Goal: Task Accomplishment & Management: Manage account settings

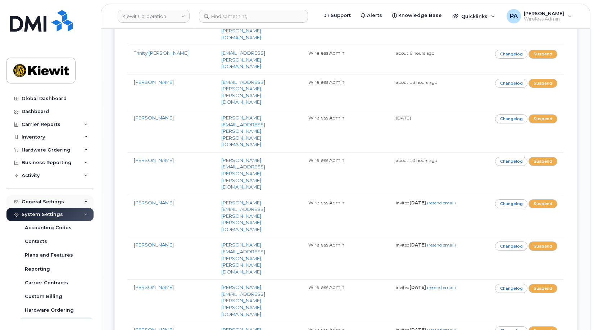
scroll to position [6320, 0]
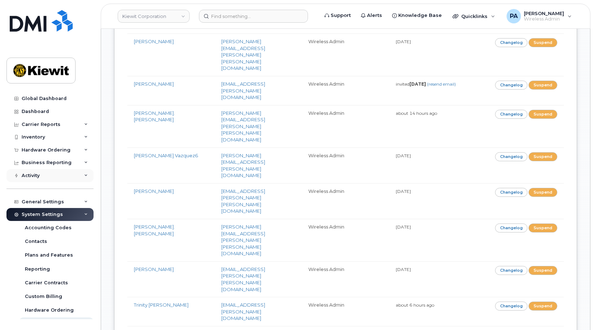
click at [48, 178] on div "Activity" at bounding box center [49, 175] width 87 height 13
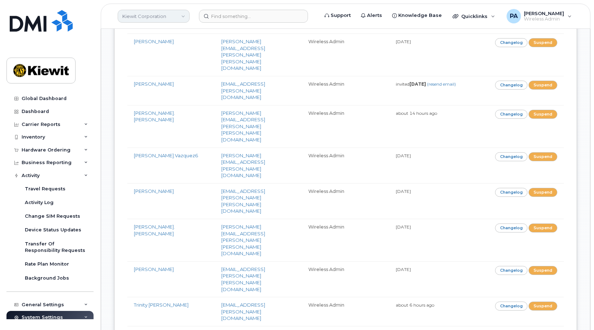
click at [167, 18] on link "Kiewit Corporation" at bounding box center [154, 16] width 72 height 13
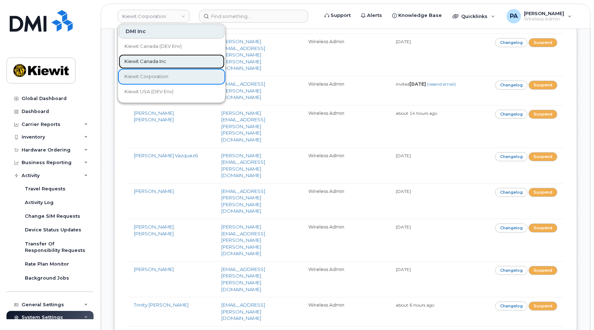
click at [144, 63] on span "Kiewit Canada Inc" at bounding box center [145, 61] width 42 height 7
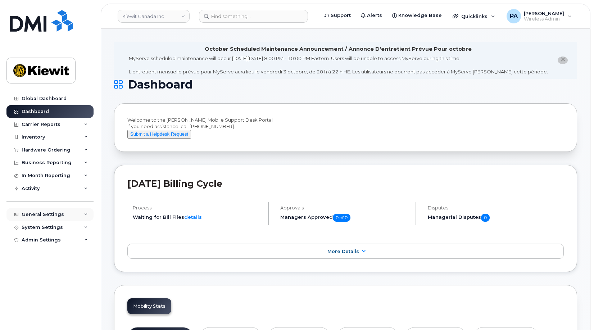
click at [39, 215] on div "General Settings" at bounding box center [43, 214] width 42 height 6
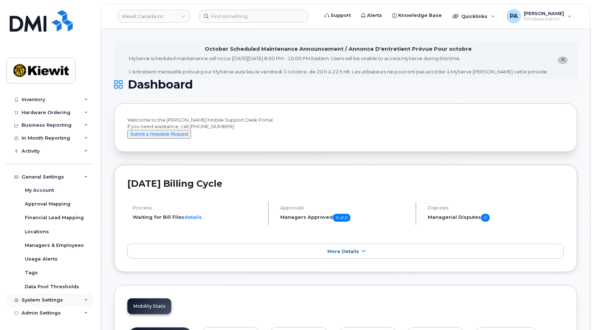
click at [38, 300] on div "System Settings" at bounding box center [42, 300] width 41 height 6
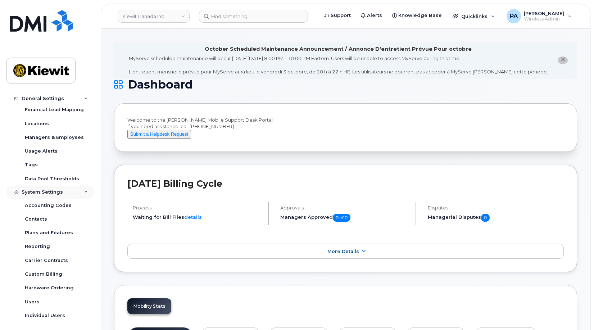
scroll to position [161, 0]
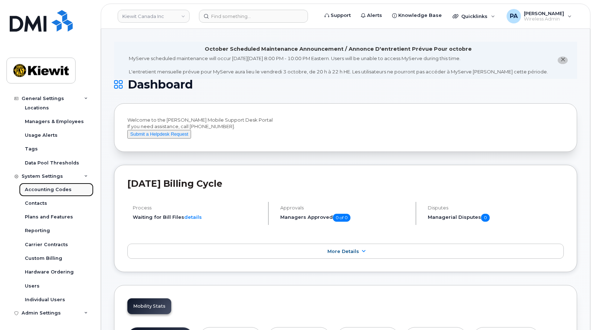
click at [52, 190] on div "Accounting Codes" at bounding box center [48, 189] width 47 height 6
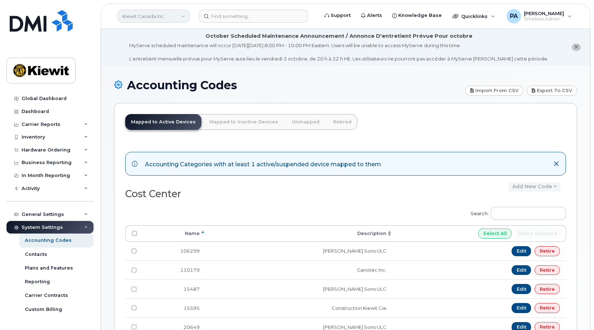
click at [175, 15] on link "Kiewit Canada Inc" at bounding box center [154, 16] width 72 height 13
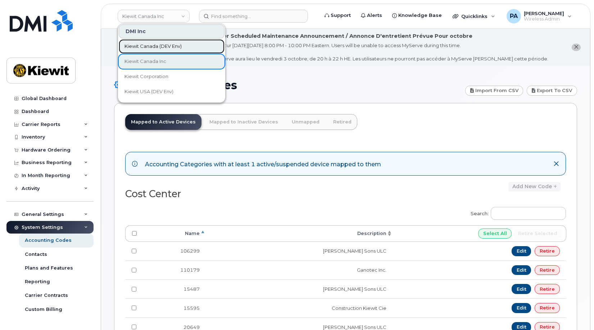
click at [159, 47] on span "Kiewit Canada (DEV Env)" at bounding box center [152, 46] width 57 height 7
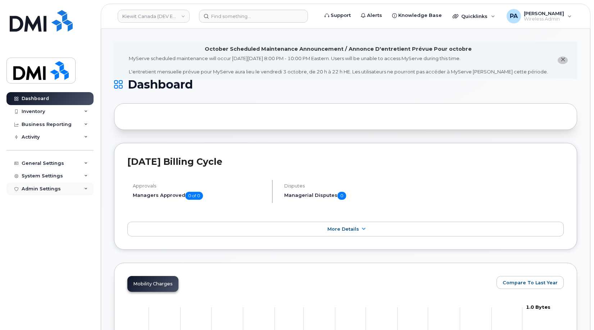
click at [85, 191] on div "Admin Settings" at bounding box center [49, 188] width 87 height 13
click at [45, 200] on div "SSO SAML" at bounding box center [38, 202] width 26 height 6
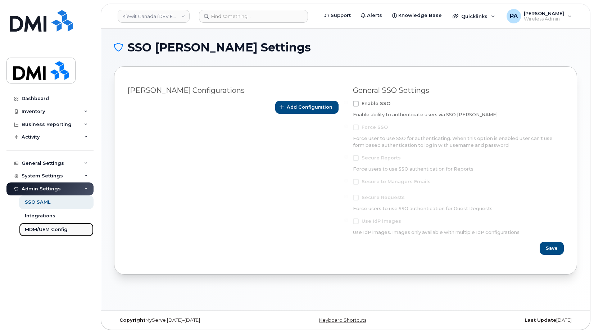
click at [46, 233] on div "MDM/UEM Config" at bounding box center [46, 229] width 43 height 6
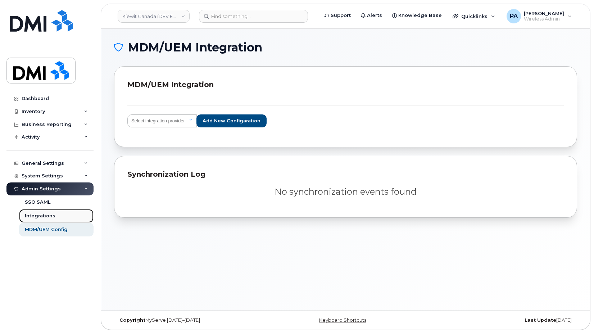
click at [54, 219] on div "Integrations" at bounding box center [40, 216] width 31 height 6
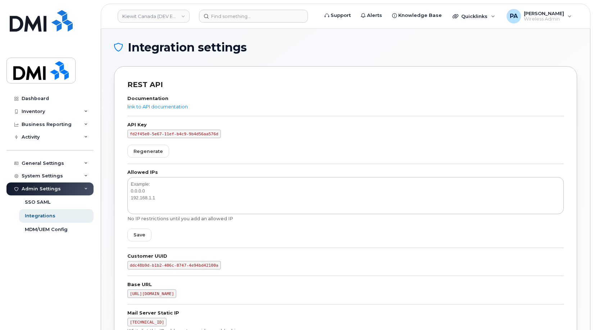
click at [174, 103] on div "Documentation link to API documentation" at bounding box center [345, 106] width 436 height 20
click at [170, 106] on link "link to API documentation" at bounding box center [157, 107] width 60 height 6
click at [61, 116] on div "Inventory" at bounding box center [49, 111] width 87 height 13
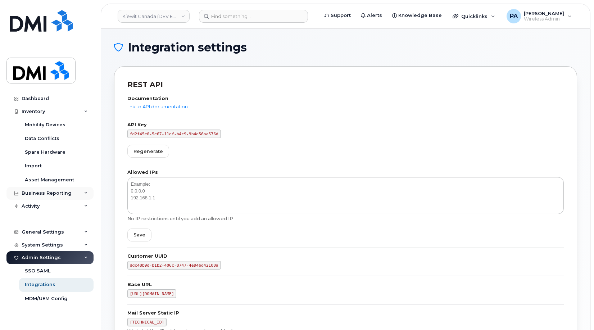
click at [37, 191] on div "Business Reporting" at bounding box center [47, 193] width 50 height 6
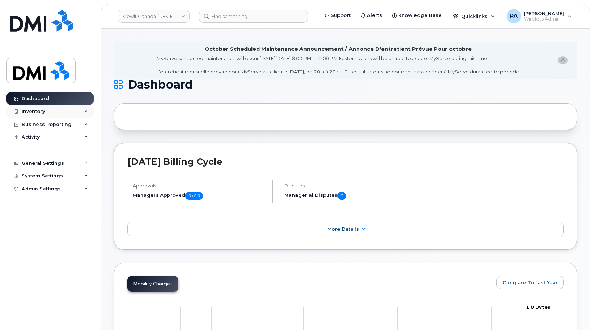
click at [40, 112] on div "Inventory" at bounding box center [33, 112] width 23 height 6
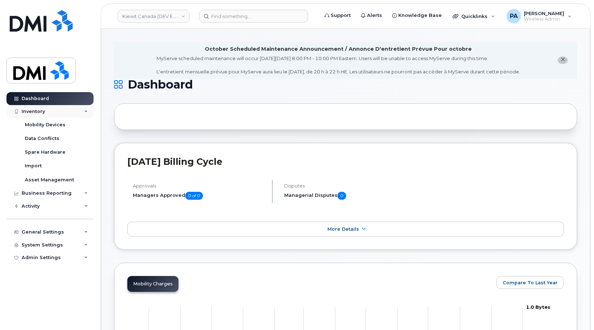
click at [40, 112] on div "Inventory" at bounding box center [33, 112] width 23 height 6
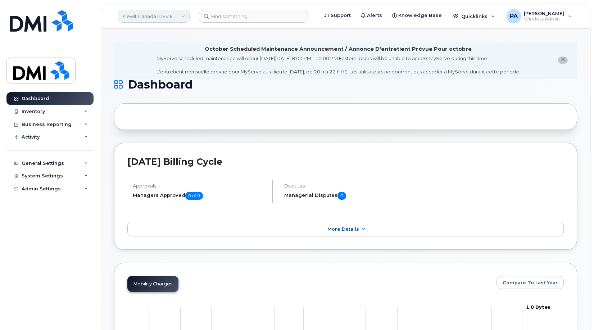
click at [154, 13] on link "Kiewit Canada (DEV Env)" at bounding box center [154, 16] width 72 height 13
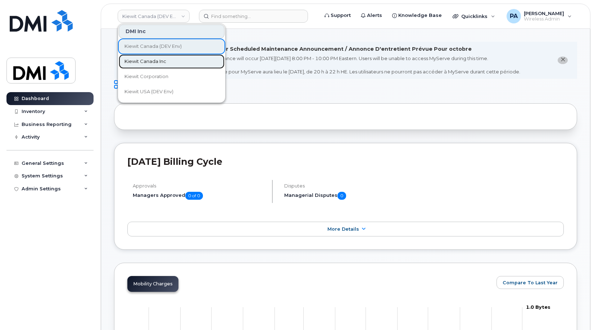
click at [155, 61] on span "Kiewit Canada Inc" at bounding box center [145, 61] width 42 height 7
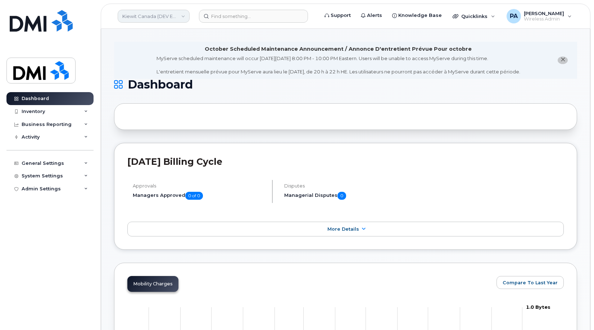
click at [165, 12] on link "Kiewit Canada (DEV Env)" at bounding box center [154, 16] width 72 height 13
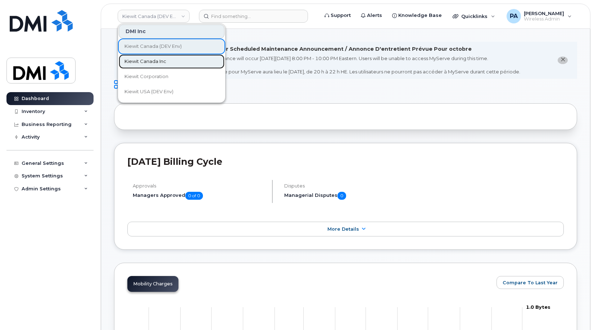
click at [150, 68] on link "Kiewit Canada Inc" at bounding box center [172, 61] width 106 height 14
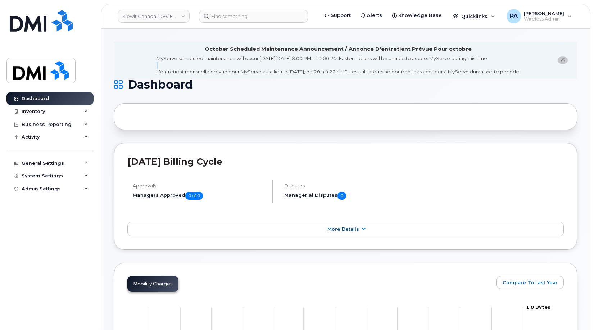
click at [156, 68] on div "MyServe scheduled maintenance will occur on Friday October 3rd, 8:00 PM - 10:00…" at bounding box center [338, 65] width 364 height 20
click at [156, 14] on link "Kiewit Canada (DEV Env)" at bounding box center [154, 16] width 72 height 13
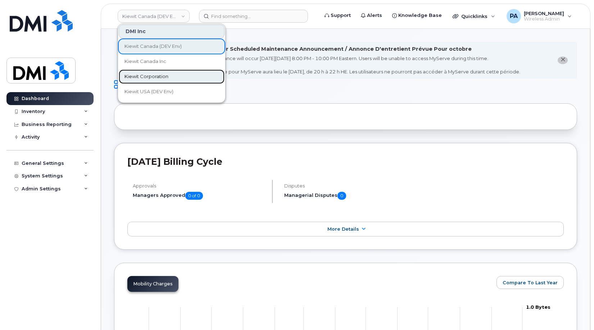
click at [145, 75] on span "Kiewit Corporation" at bounding box center [146, 76] width 44 height 7
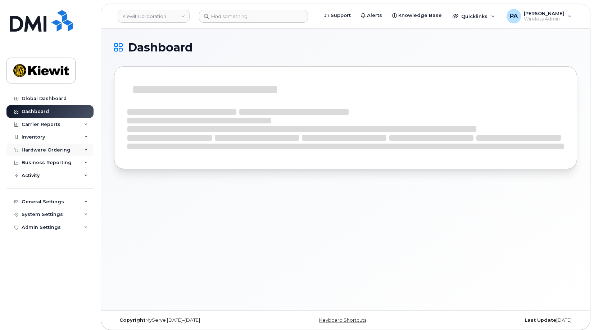
click at [42, 145] on div "Hardware Ordering" at bounding box center [49, 149] width 87 height 13
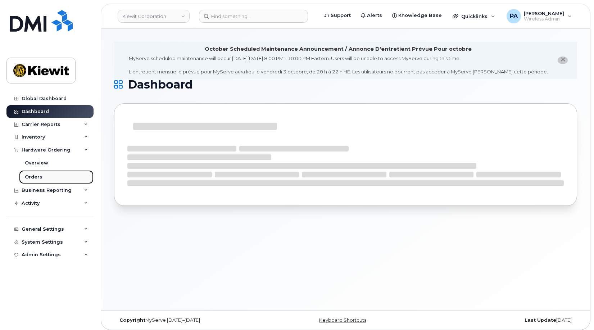
click at [38, 171] on link "Orders" at bounding box center [56, 177] width 74 height 14
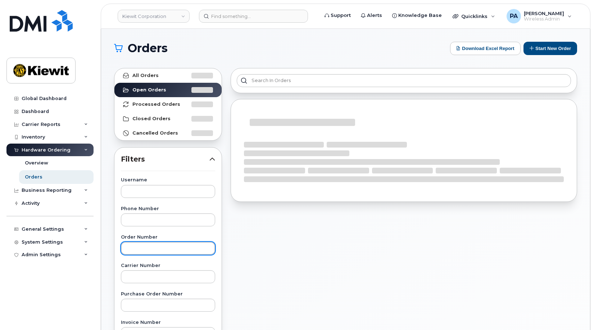
click at [150, 249] on input "text" at bounding box center [168, 248] width 94 height 13
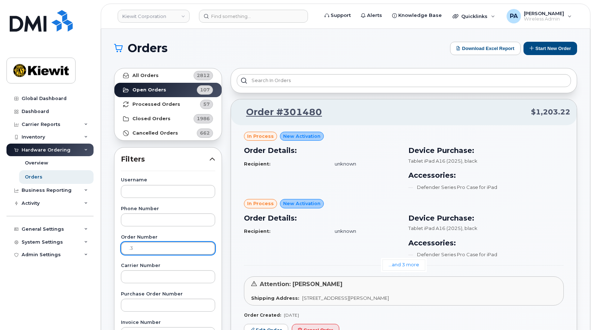
type input "."
type input "301049"
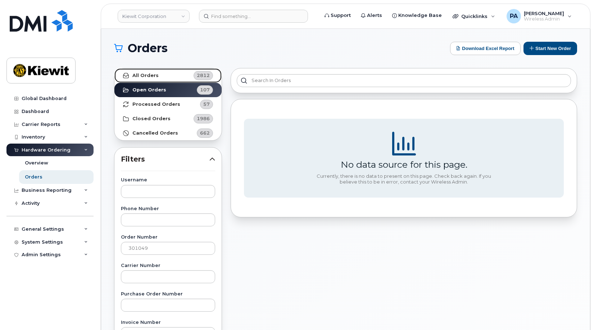
click at [168, 76] on link "All Orders 2812" at bounding box center [167, 75] width 107 height 14
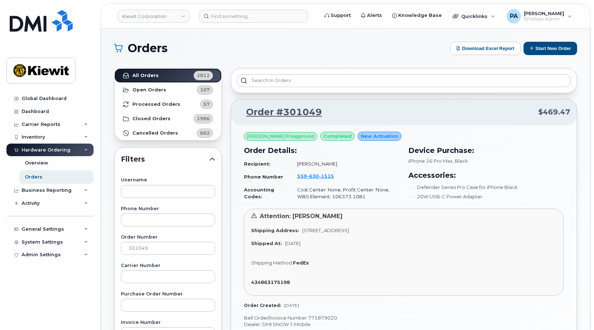
scroll to position [108, 0]
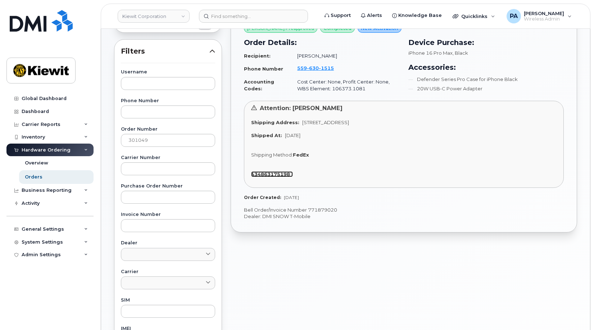
click at [266, 174] on strong "434863175198" at bounding box center [270, 174] width 39 height 6
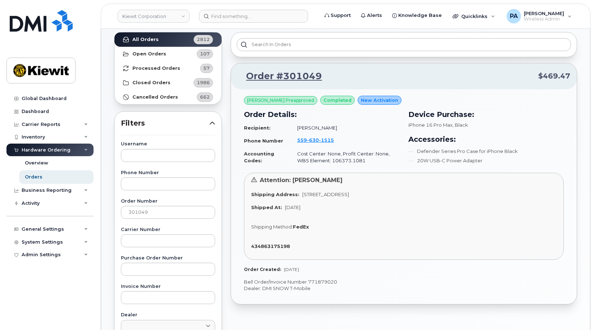
scroll to position [72, 0]
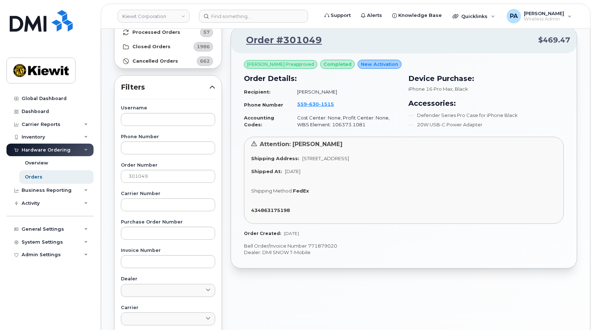
drag, startPoint x: 299, startPoint y: 157, endPoint x: 445, endPoint y: 157, distance: 146.4
click at [445, 157] on div "Shipping Address: 118 Caddo Drive Abilene, TX 79602, Abilene, TX, 79602, USA" at bounding box center [403, 158] width 305 height 7
drag, startPoint x: 445, startPoint y: 157, endPoint x: 471, endPoint y: 162, distance: 26.4
click at [471, 162] on div "Attention: JEFF RICE Shipping Address: 118 Caddo Drive Abilene, TX 79602, Abile…" at bounding box center [404, 180] width 320 height 87
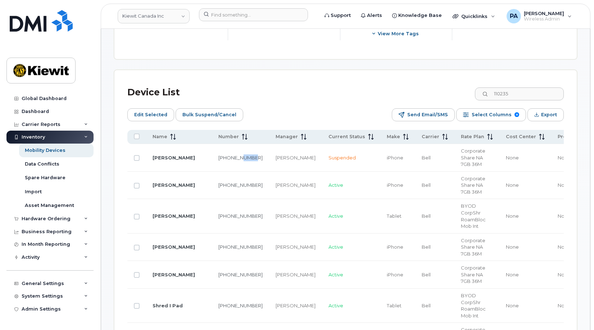
scroll to position [351, 0]
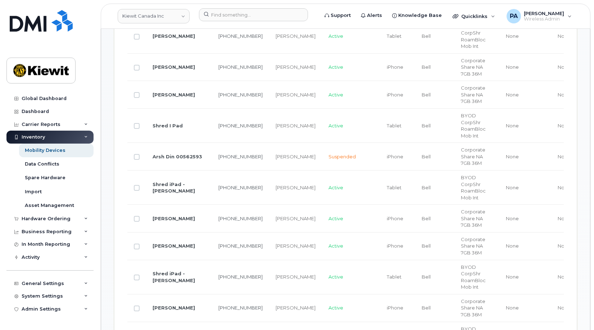
scroll to position [746, 0]
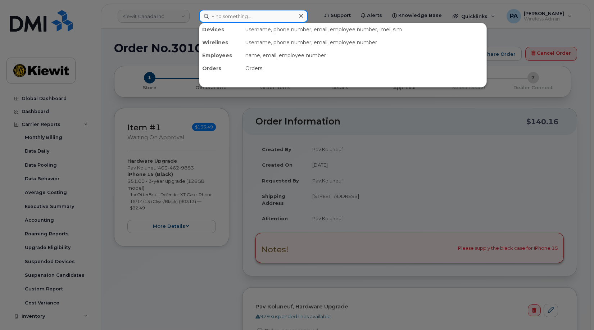
click at [227, 18] on input at bounding box center [253, 16] width 109 height 13
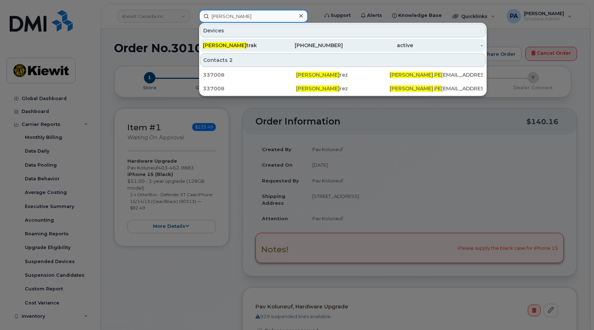
type input "bobby pe"
click at [231, 46] on div "Bobby Pe trak" at bounding box center [238, 45] width 70 height 7
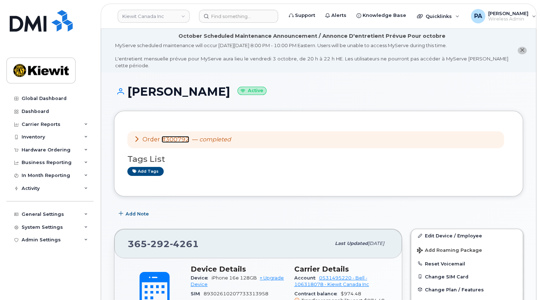
click at [182, 136] on link "#300792" at bounding box center [175, 139] width 28 height 7
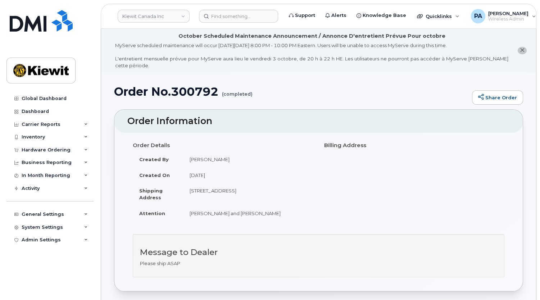
scroll to position [261, 0]
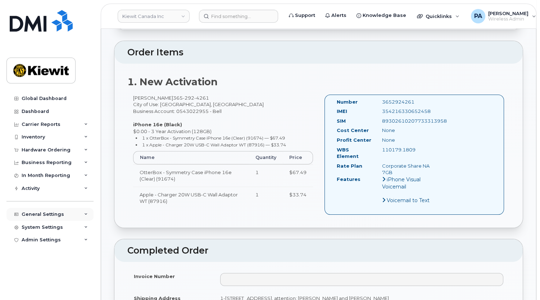
click at [47, 211] on div "General Settings" at bounding box center [43, 214] width 42 height 6
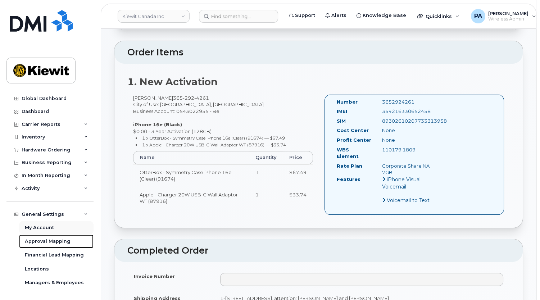
drag, startPoint x: 36, startPoint y: 241, endPoint x: 42, endPoint y: 233, distance: 9.9
click at [36, 241] on div "Approval Mapping" at bounding box center [48, 241] width 46 height 6
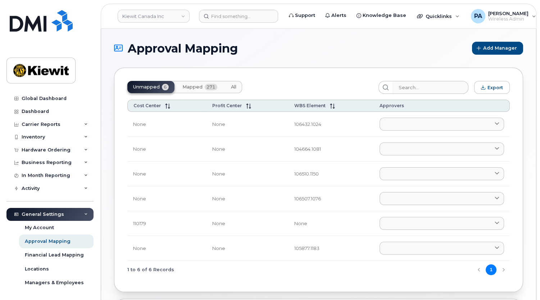
click at [235, 85] on span "All" at bounding box center [233, 87] width 5 height 6
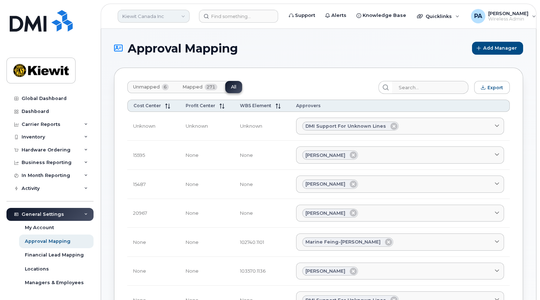
click at [168, 19] on link "Kiewit Canada Inc" at bounding box center [154, 16] width 72 height 13
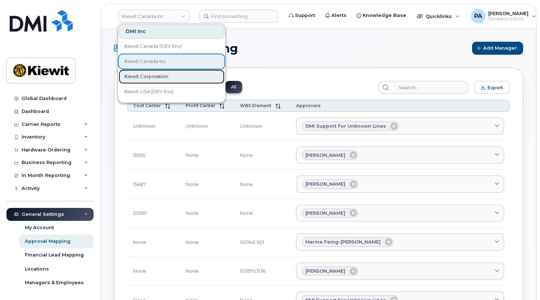
click at [155, 72] on link "Kiewit Corporation" at bounding box center [172, 76] width 106 height 14
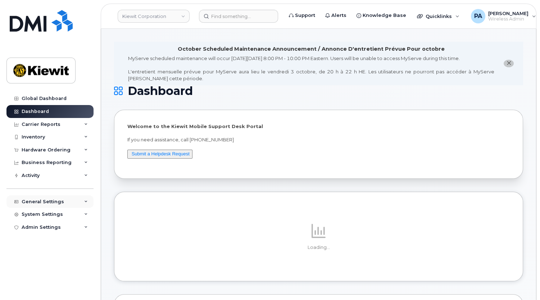
click at [34, 203] on div "General Settings" at bounding box center [43, 202] width 42 height 6
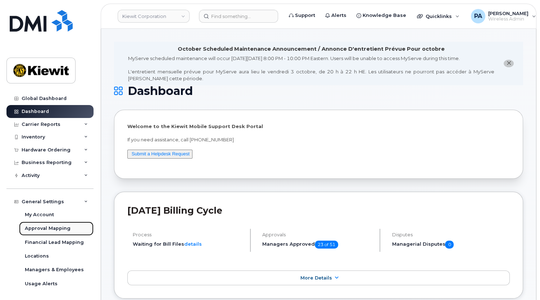
click at [34, 229] on div "Approval Mapping" at bounding box center [48, 228] width 46 height 6
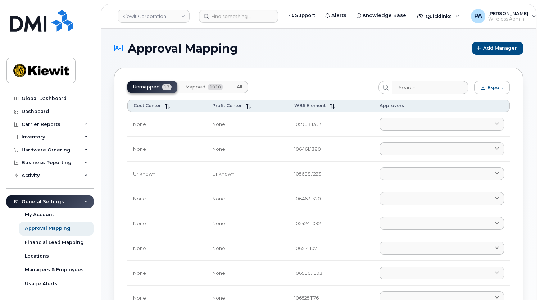
click at [239, 87] on span "All" at bounding box center [239, 87] width 5 height 6
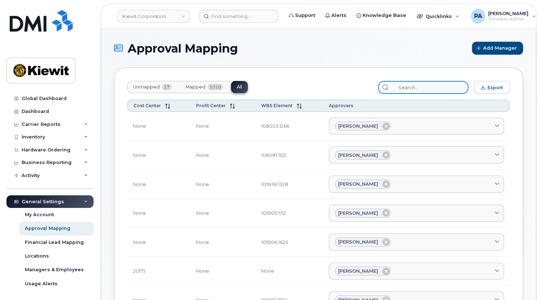
click at [439, 88] on input "search" at bounding box center [430, 87] width 77 height 13
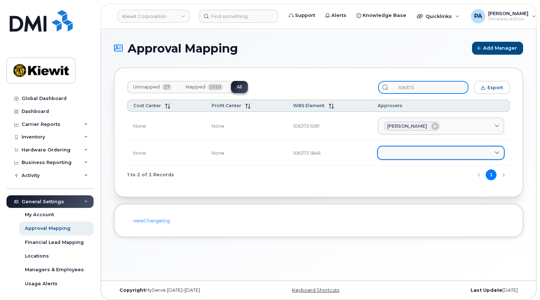
type input "106373"
click at [420, 153] on link at bounding box center [441, 152] width 126 height 13
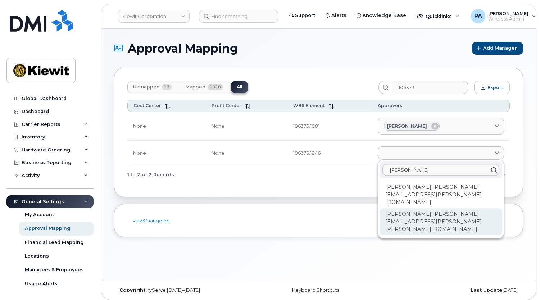
type input "Richa"
click at [409, 215] on div "Richard Vogler RICHARD.VOGLER@KIEWIT.COM" at bounding box center [440, 221] width 123 height 27
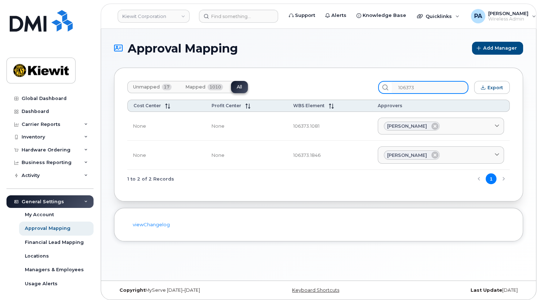
drag, startPoint x: 417, startPoint y: 89, endPoint x: 341, endPoint y: 96, distance: 76.2
click at [341, 96] on div "Unmapped 17 Mapped 1010 All 106373 Export Cost Center Profit Center WBS Element…" at bounding box center [318, 135] width 409 height 134
drag, startPoint x: 321, startPoint y: 126, endPoint x: 292, endPoint y: 126, distance: 29.5
click at [292, 126] on td "110222.2698" at bounding box center [329, 126] width 85 height 29
copy td "110222.2698"
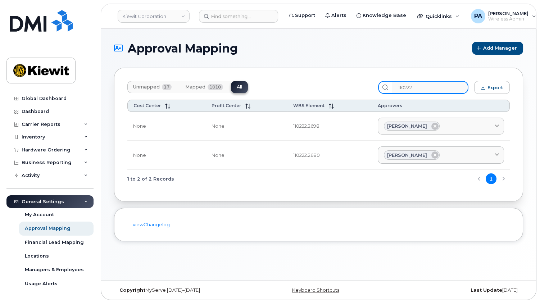
drag, startPoint x: 425, startPoint y: 86, endPoint x: 323, endPoint y: 70, distance: 103.3
click at [323, 70] on div "Unmapped 17 Mapped 1010 All 110222 Export Cost Center Profit Center WBS Element…" at bounding box center [318, 135] width 409 height 134
type input "106373"
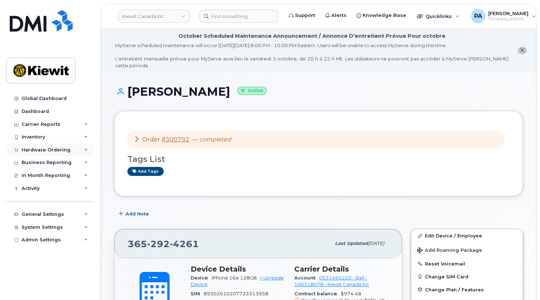
click at [52, 151] on div "Hardware Ordering" at bounding box center [46, 150] width 49 height 6
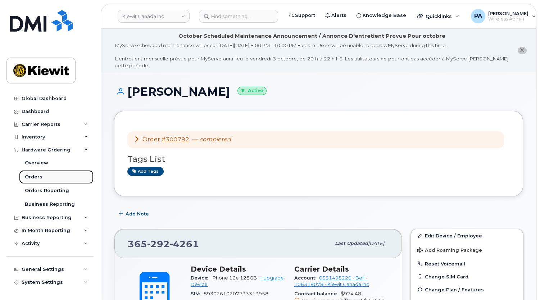
click at [36, 175] on div "Orders" at bounding box center [34, 177] width 18 height 6
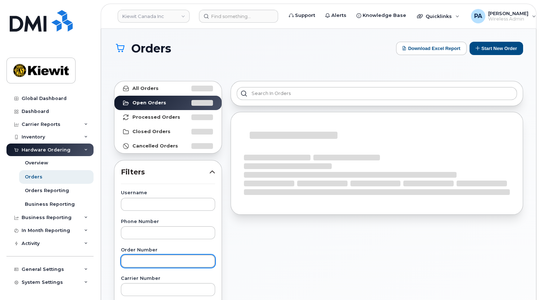
click at [154, 260] on input "text" at bounding box center [168, 261] width 94 height 13
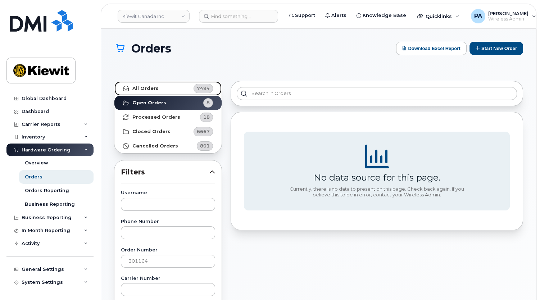
click at [187, 90] on link "All Orders 7494" at bounding box center [167, 88] width 107 height 14
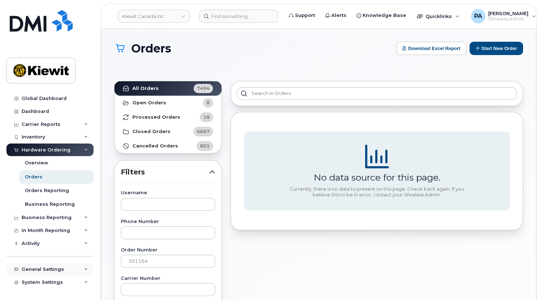
click at [24, 270] on div "General Settings" at bounding box center [43, 269] width 42 height 6
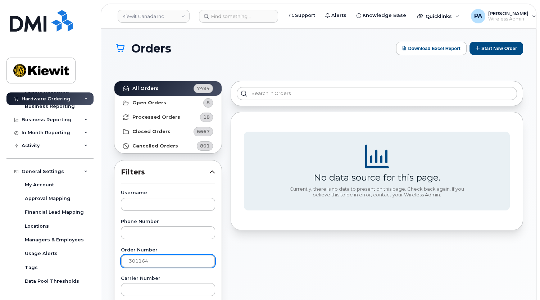
drag, startPoint x: 156, startPoint y: 261, endPoint x: 99, endPoint y: 257, distance: 57.3
type input "301392"
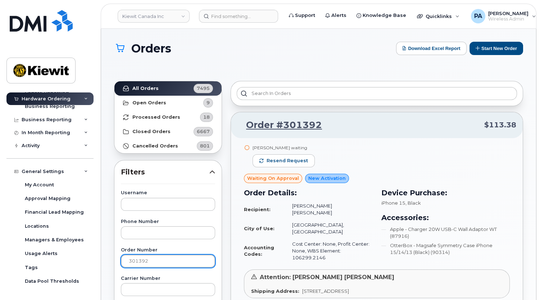
scroll to position [163, 0]
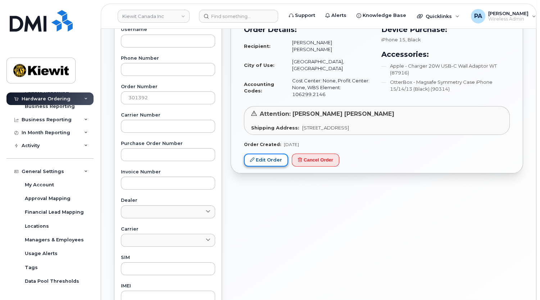
click at [263, 154] on link "Edit Order" at bounding box center [266, 160] width 44 height 13
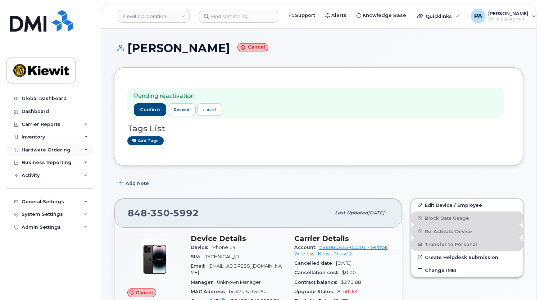
click at [59, 150] on div "Hardware Ordering" at bounding box center [46, 150] width 49 height 6
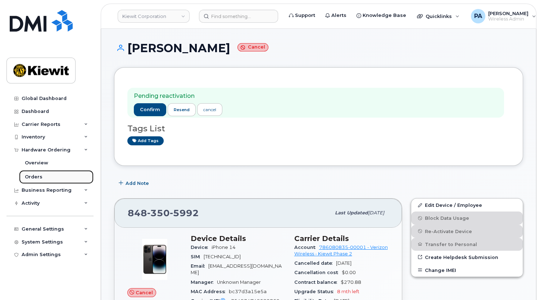
click at [37, 176] on div "Orders" at bounding box center [34, 177] width 18 height 6
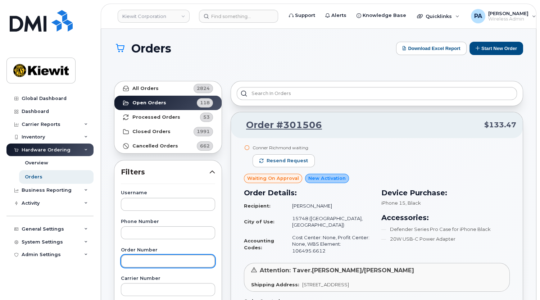
click at [144, 257] on input "text" at bounding box center [168, 261] width 94 height 13
type input "301430"
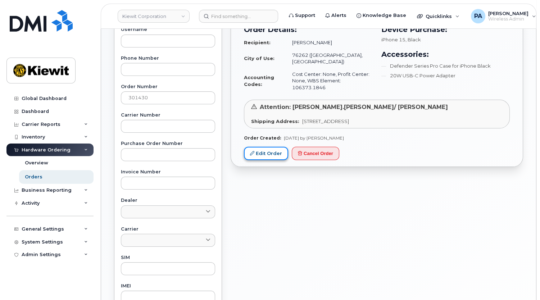
click at [266, 147] on link "Edit Order" at bounding box center [266, 153] width 44 height 13
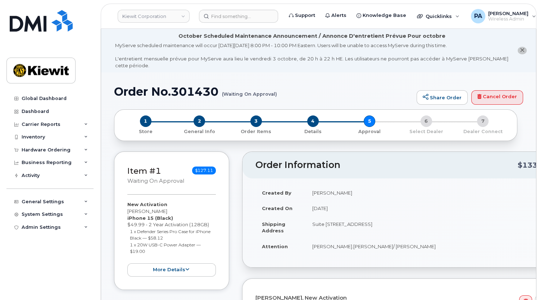
scroll to position [229, 0]
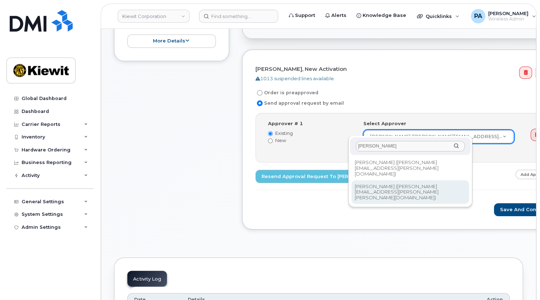
type input "[PERSON_NAME]"
type input "2150573"
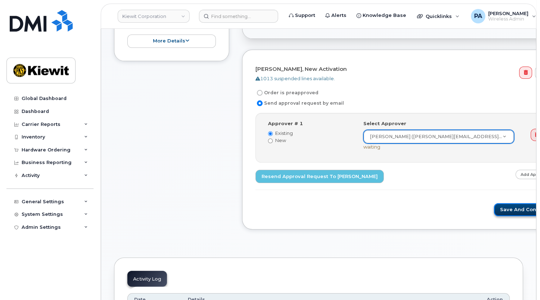
click at [494, 207] on button "Save and Continue" at bounding box center [524, 209] width 61 height 13
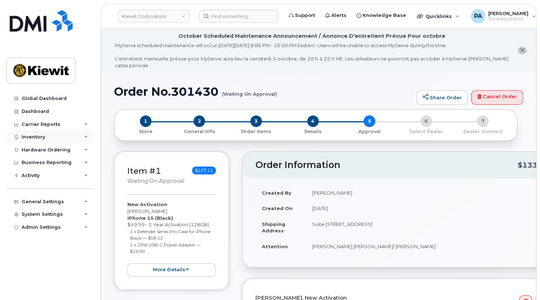
click at [43, 136] on div "Inventory" at bounding box center [33, 137] width 23 height 6
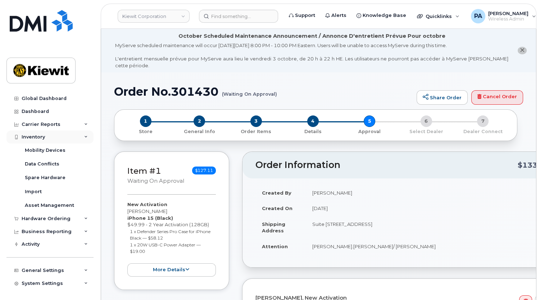
click at [43, 136] on div "Inventory" at bounding box center [33, 137] width 23 height 6
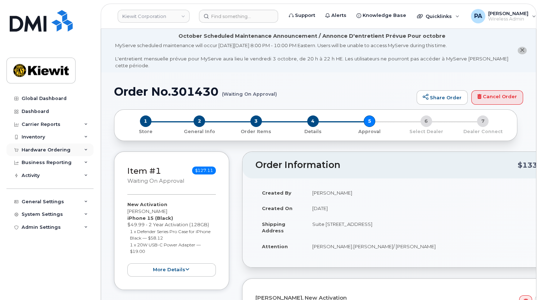
click at [40, 150] on div "Hardware Ordering" at bounding box center [46, 150] width 49 height 6
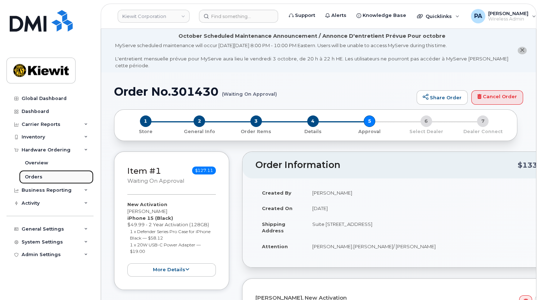
click at [40, 175] on div "Orders" at bounding box center [34, 177] width 18 height 6
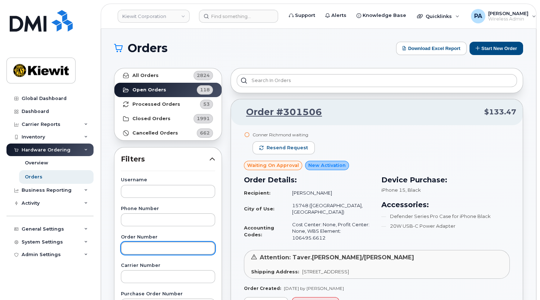
click at [152, 245] on input "text" at bounding box center [168, 248] width 94 height 13
type input "301335"
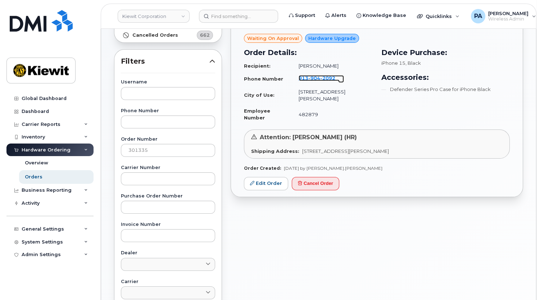
scroll to position [131, 0]
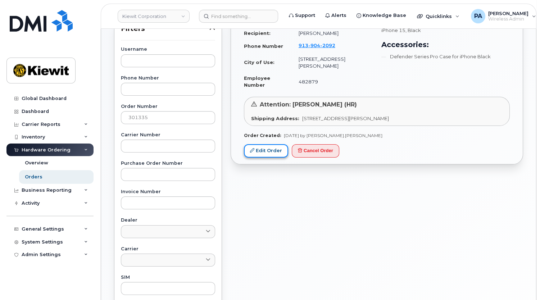
click at [268, 144] on link "Edit Order" at bounding box center [266, 150] width 44 height 13
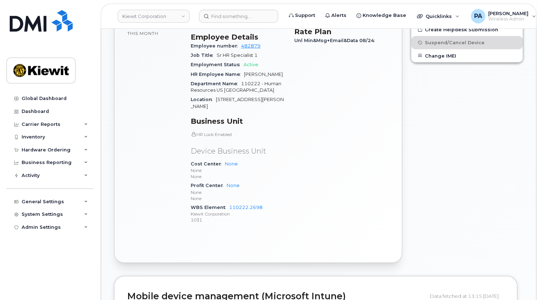
scroll to position [331, 0]
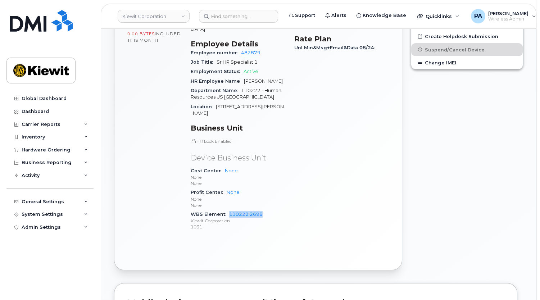
drag, startPoint x: 265, startPoint y: 193, endPoint x: 228, endPoint y: 197, distance: 37.5
click at [228, 210] on div "WBS Element 110222.2698 [PERSON_NAME] Corporation 1031" at bounding box center [238, 221] width 95 height 22
copy link "110222.2698"
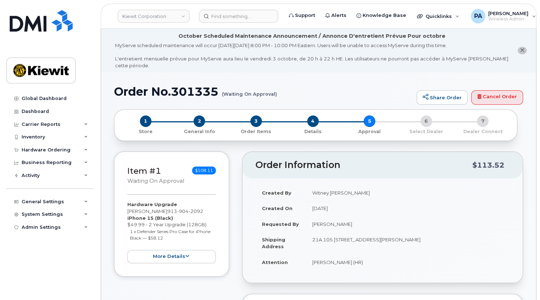
scroll to position [163, 0]
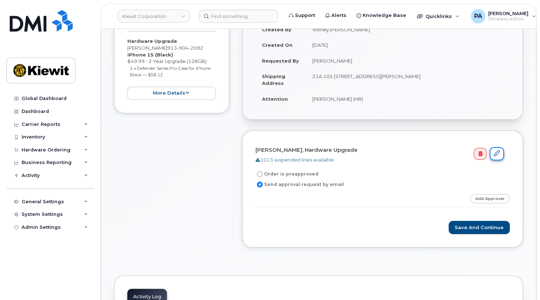
click at [496, 150] on icon at bounding box center [497, 153] width 6 height 6
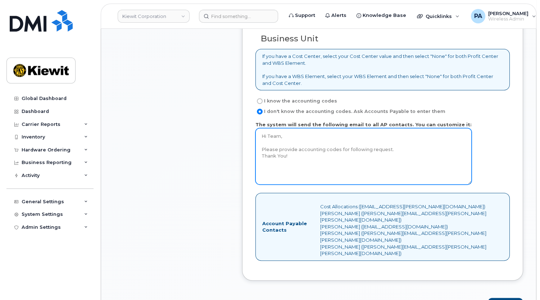
scroll to position [686, 0]
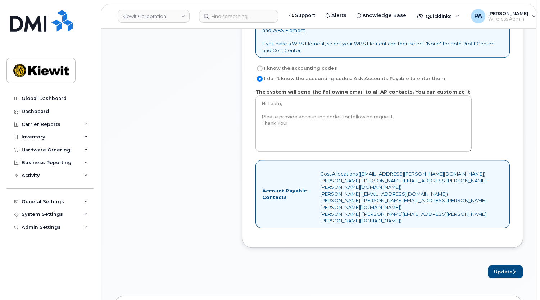
click at [274, 64] on label "I know the accounting codes" at bounding box center [296, 68] width 82 height 9
click at [262, 65] on input "I know the accounting codes" at bounding box center [260, 68] width 6 height 6
radio input "true"
select select
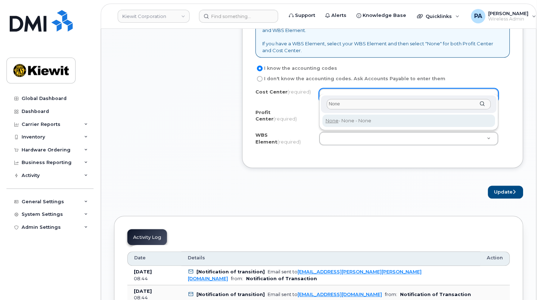
type input "None"
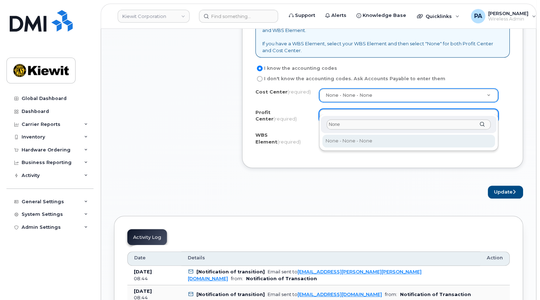
type input "None"
select select "None"
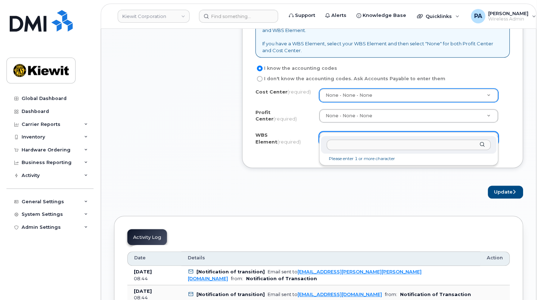
type input "110222.2698"
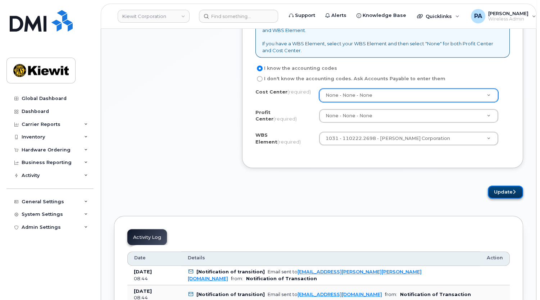
click at [491, 186] on button "Update" at bounding box center [505, 192] width 35 height 13
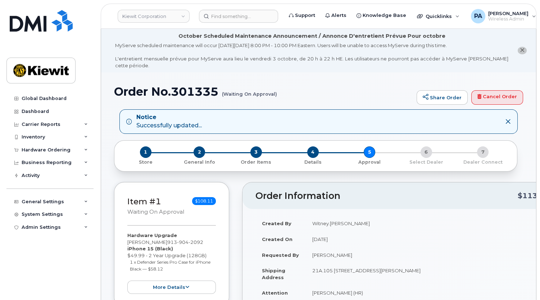
scroll to position [196, 0]
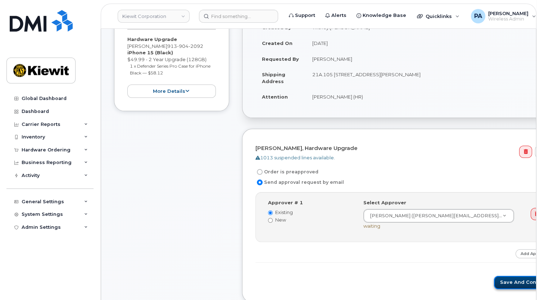
click at [494, 276] on button "Save and Continue" at bounding box center [524, 282] width 61 height 13
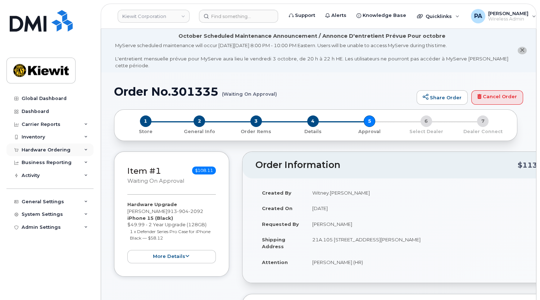
click at [59, 151] on div "Hardware Ordering" at bounding box center [46, 150] width 49 height 6
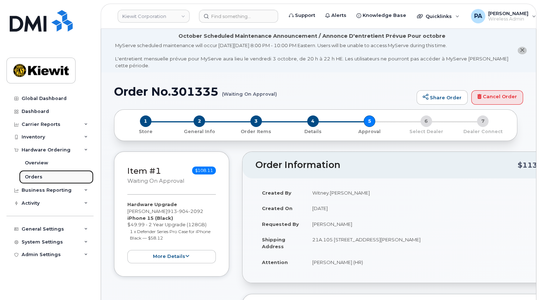
click at [27, 176] on div "Orders" at bounding box center [34, 177] width 18 height 6
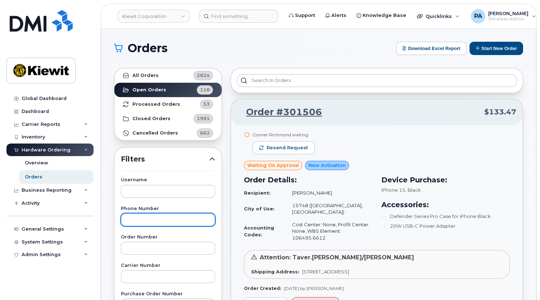
click at [140, 219] on input "text" at bounding box center [168, 219] width 94 height 13
type input "301164"
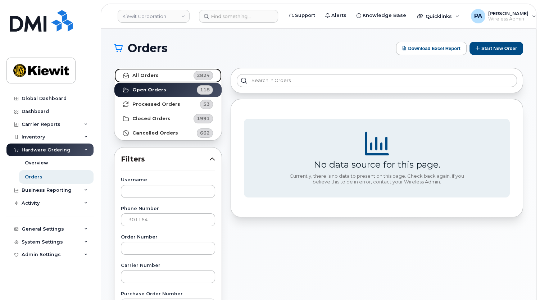
click at [165, 75] on link "All Orders 2824" at bounding box center [167, 75] width 107 height 14
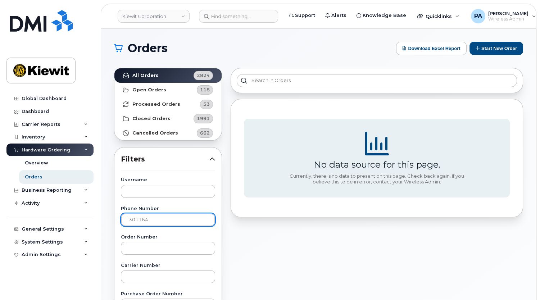
drag, startPoint x: 168, startPoint y: 217, endPoint x: 66, endPoint y: 212, distance: 101.5
click at [101, 212] on div "[PERSON_NAME] Corporation Support Alerts Knowledge Base Quicklinks Suspend / Ca…" at bounding box center [318, 303] width 435 height 549
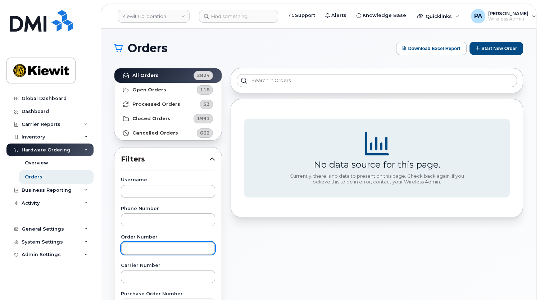
click at [147, 247] on input "text" at bounding box center [168, 248] width 94 height 13
paste input "301164"
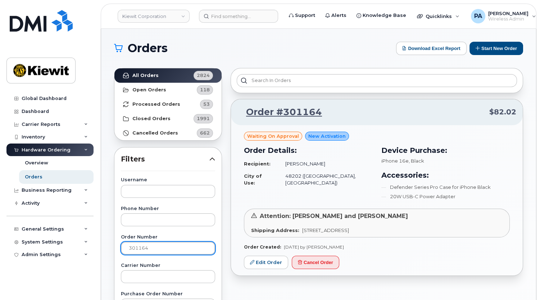
drag, startPoint x: 149, startPoint y: 248, endPoint x: 141, endPoint y: 248, distance: 7.2
click at [141, 248] on input "301164" at bounding box center [168, 248] width 94 height 13
type input "301146"
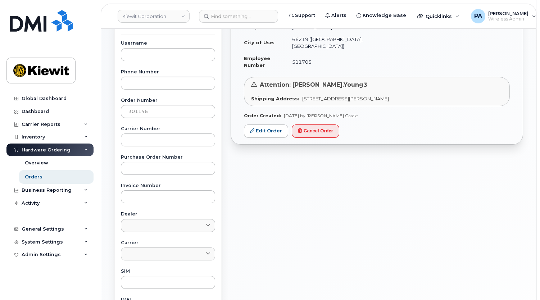
scroll to position [39, 0]
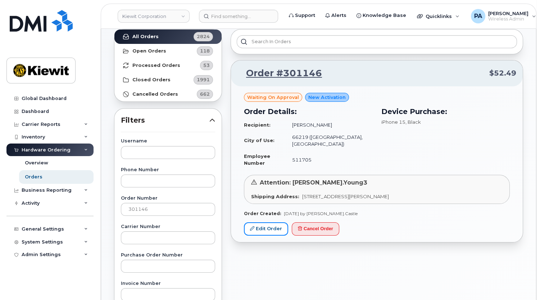
drag, startPoint x: 273, startPoint y: 212, endPoint x: 237, endPoint y: 186, distance: 45.0
click at [273, 222] on link "Edit Order" at bounding box center [266, 228] width 44 height 13
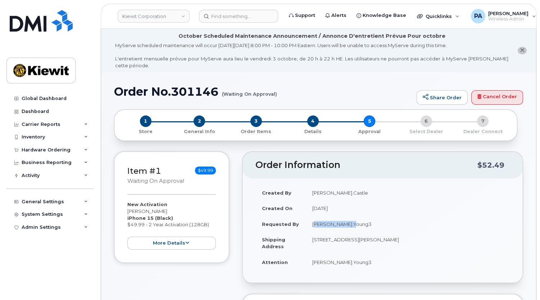
drag, startPoint x: 356, startPoint y: 218, endPoint x: 314, endPoint y: 216, distance: 42.1
click at [314, 216] on td "Matthew.Young3" at bounding box center [408, 224] width 204 height 16
copy td "Matthew.Young3"
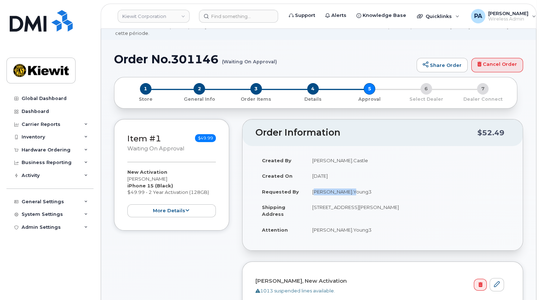
scroll to position [65, 0]
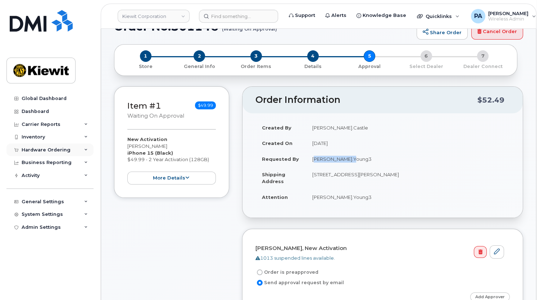
click at [39, 148] on div "Hardware Ordering" at bounding box center [46, 150] width 49 height 6
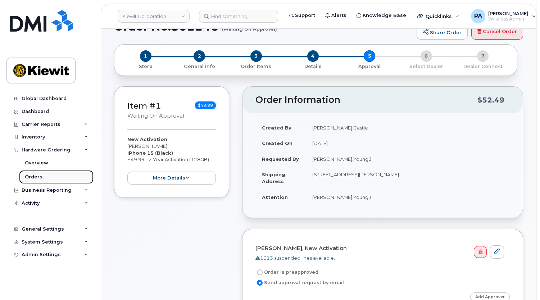
click at [38, 175] on div "Orders" at bounding box center [34, 177] width 18 height 6
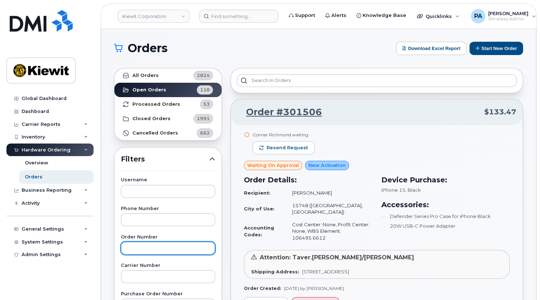
click at [144, 246] on input "text" at bounding box center [168, 248] width 94 height 13
type input "300957"
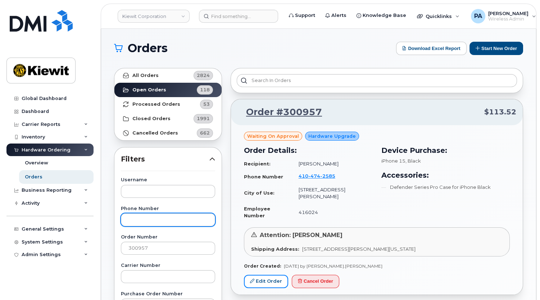
drag, startPoint x: 259, startPoint y: 265, endPoint x: 204, endPoint y: 224, distance: 68.7
click at [259, 275] on link "Edit Order" at bounding box center [266, 281] width 44 height 13
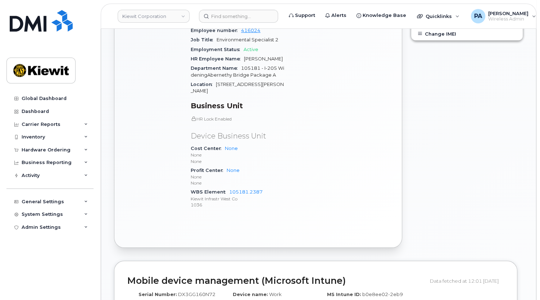
scroll to position [392, 0]
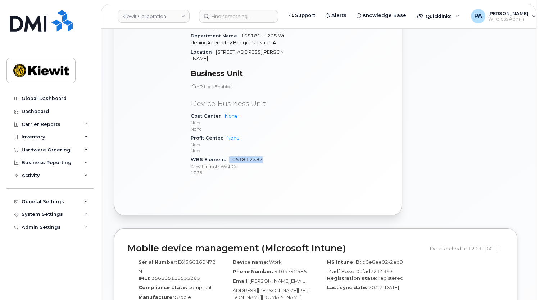
drag, startPoint x: 266, startPoint y: 132, endPoint x: 229, endPoint y: 135, distance: 37.9
click at [229, 155] on div "WBS Element 105181.2387 [PERSON_NAME] Infrastr West Co 1036" at bounding box center [238, 166] width 94 height 22
copy link "105181.2387"
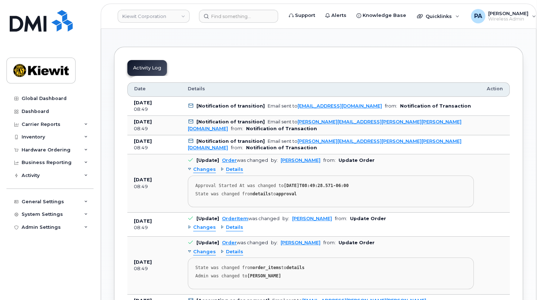
scroll to position [261, 0]
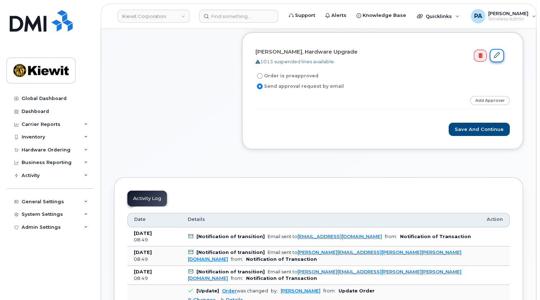
click at [496, 52] on icon at bounding box center [497, 55] width 6 height 6
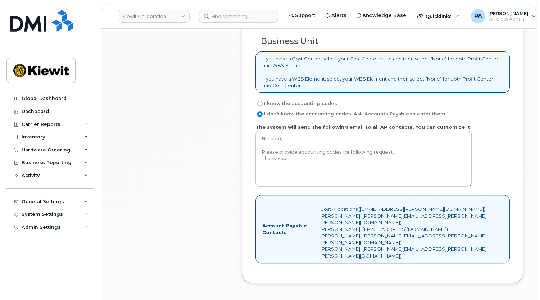
scroll to position [686, 0]
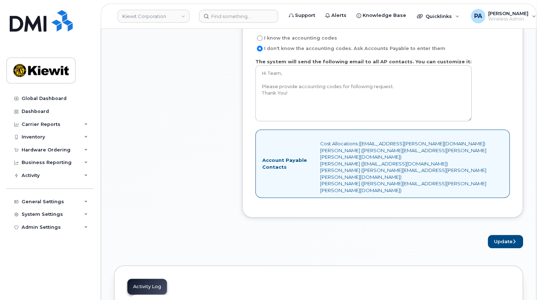
click at [257, 35] on input "I know the accounting codes" at bounding box center [260, 38] width 6 height 6
radio input "true"
select select
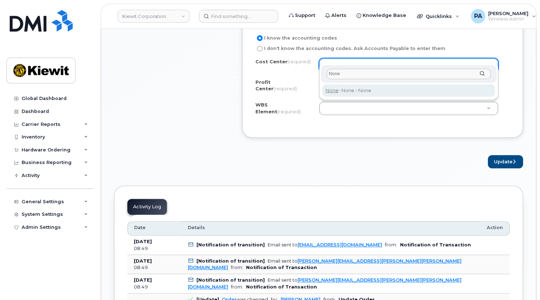
type input "None"
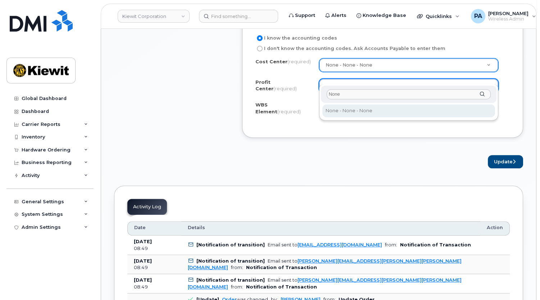
type input "None"
select select "None"
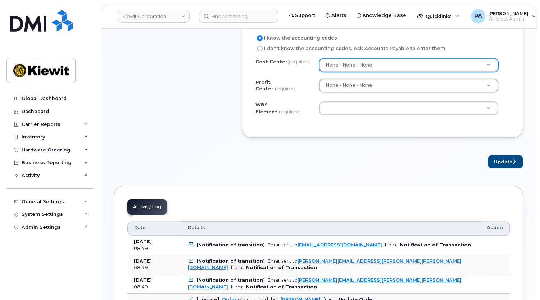
click at [341, 106] on div "WBS Element (required) Unknown" at bounding box center [382, 109] width 254 height 16
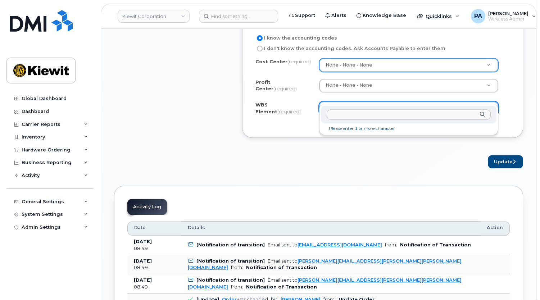
drag, startPoint x: 347, startPoint y: 97, endPoint x: 448, endPoint y: 115, distance: 101.9
type input "105181.2387"
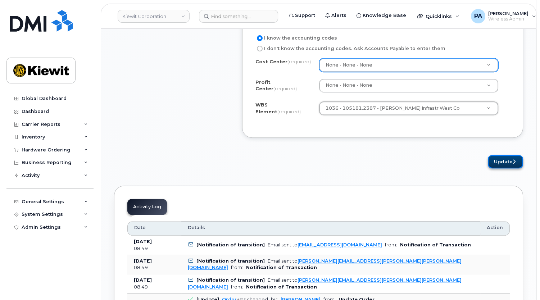
click at [519, 155] on button "Update" at bounding box center [505, 161] width 35 height 13
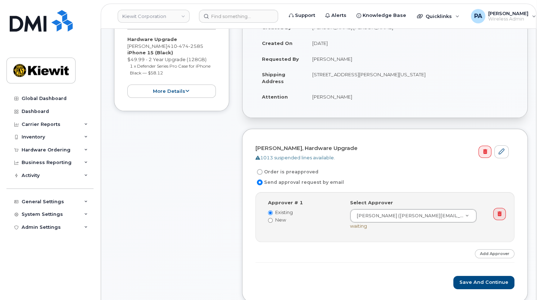
scroll to position [261, 0]
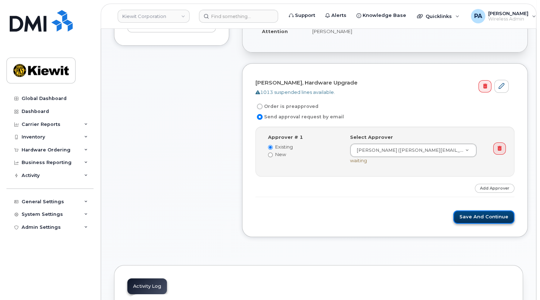
click at [489, 210] on button "Save and Continue" at bounding box center [483, 216] width 61 height 13
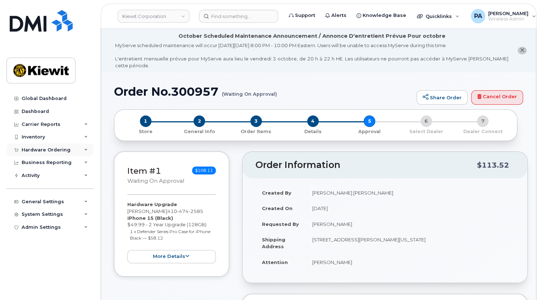
click at [71, 148] on div "Hardware Ordering" at bounding box center [49, 149] width 87 height 13
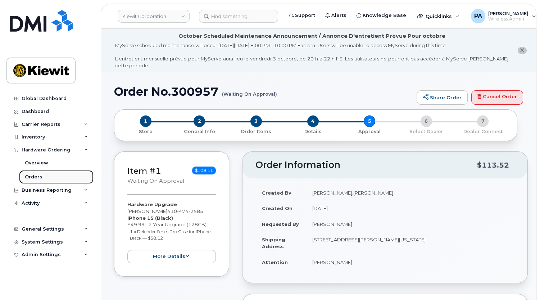
drag, startPoint x: 43, startPoint y: 175, endPoint x: 68, endPoint y: 176, distance: 25.2
click at [43, 175] on link "Orders" at bounding box center [56, 177] width 74 height 14
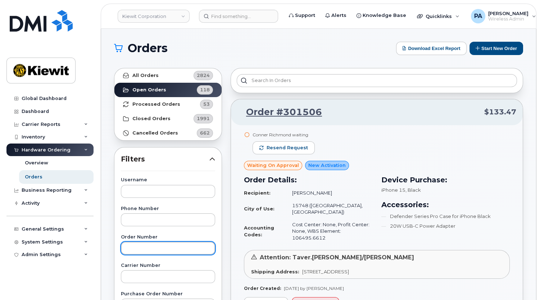
click at [140, 247] on input "text" at bounding box center [168, 248] width 94 height 13
type input "301450"
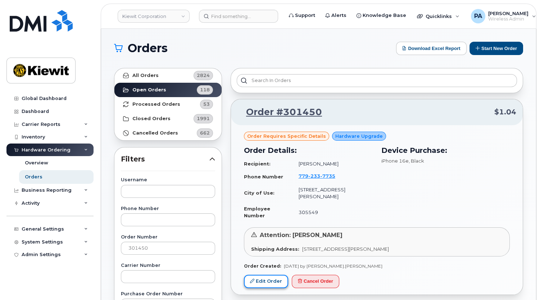
click at [261, 275] on link "Edit Order" at bounding box center [266, 281] width 44 height 13
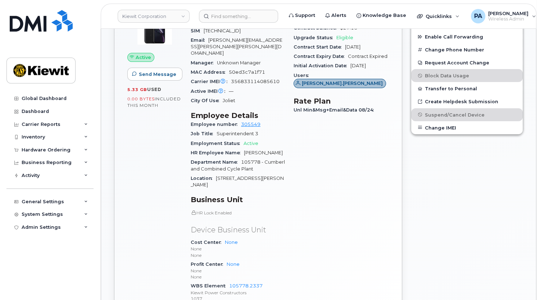
scroll to position [392, 0]
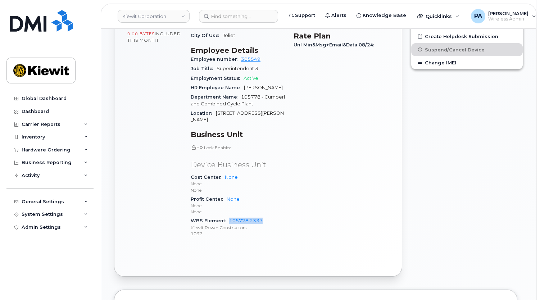
drag, startPoint x: 266, startPoint y: 191, endPoint x: 227, endPoint y: 194, distance: 40.0
click at [227, 216] on div "WBS Element 105778.2337 [PERSON_NAME] Power Constructors 1037" at bounding box center [238, 227] width 94 height 22
copy link "105778.2337"
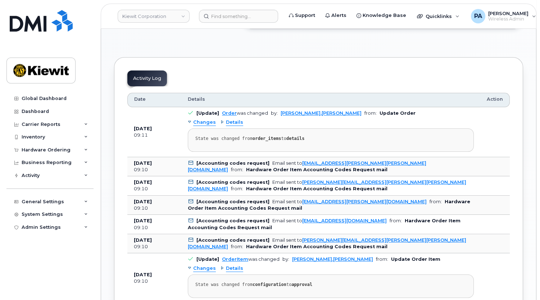
scroll to position [294, 0]
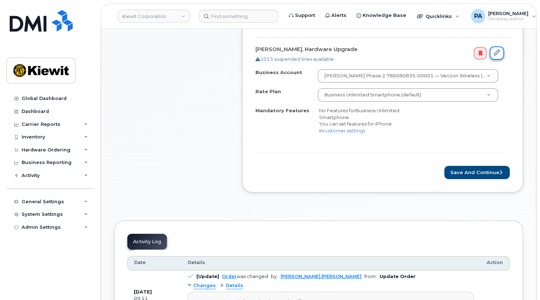
click at [494, 50] on icon at bounding box center [497, 53] width 6 height 6
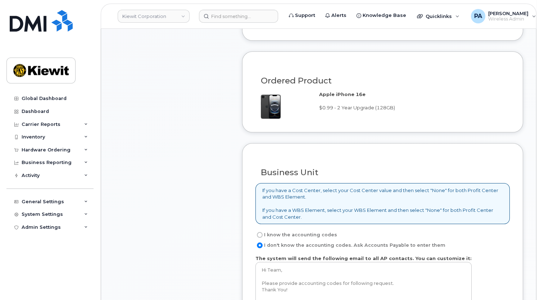
scroll to position [686, 0]
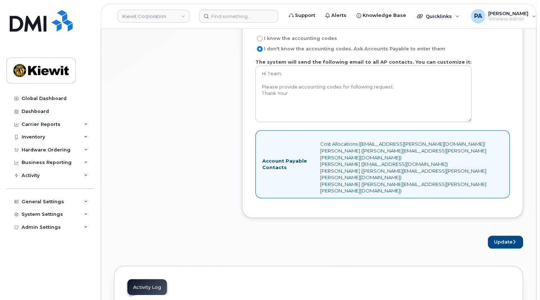
click at [298, 34] on label "I know the accounting codes" at bounding box center [296, 38] width 82 height 9
click at [262, 36] on input "I know the accounting codes" at bounding box center [260, 39] width 6 height 6
radio input "true"
select select
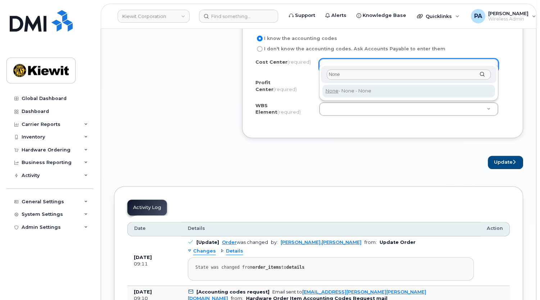
type input "None"
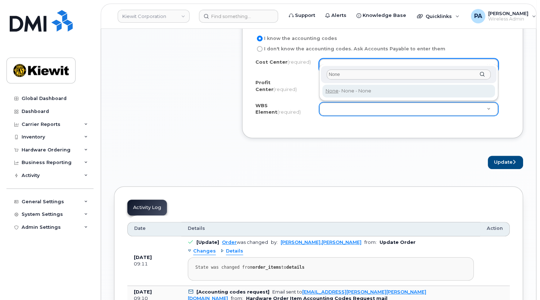
type input "None"
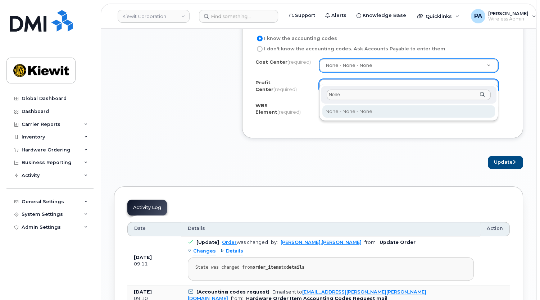
type input "None"
select select "None"
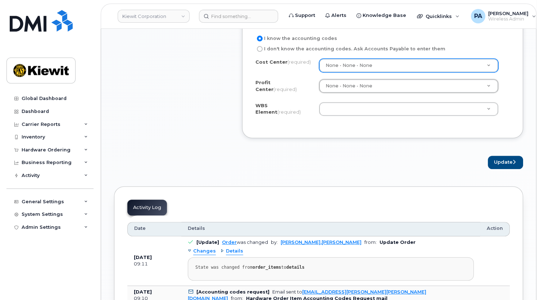
click at [352, 106] on div "WBS Element (required) Unknown" at bounding box center [382, 110] width 254 height 16
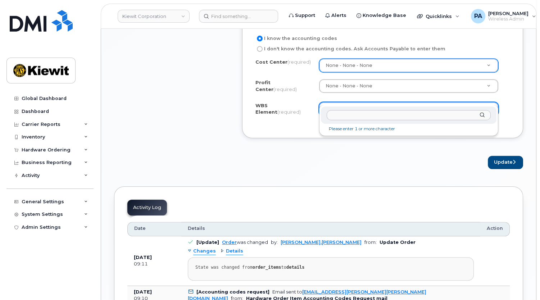
drag, startPoint x: 356, startPoint y: 101, endPoint x: 412, endPoint y: 106, distance: 57.0
type input "105778.2337"
paste input "105778.2337"
type input "105778.2337"
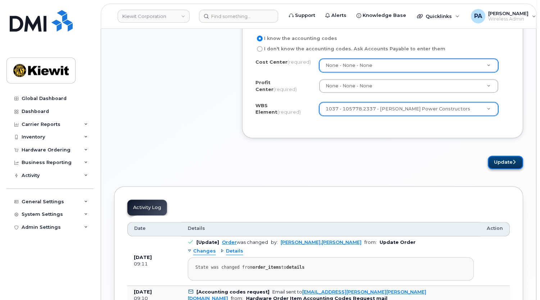
click at [503, 156] on button "Update" at bounding box center [505, 162] width 35 height 13
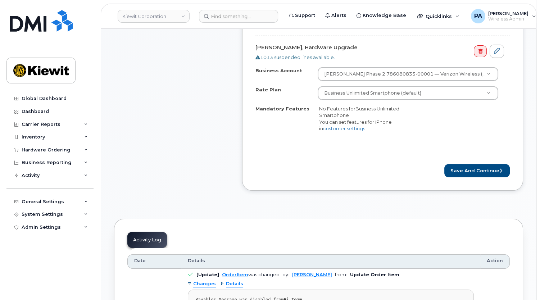
scroll to position [360, 0]
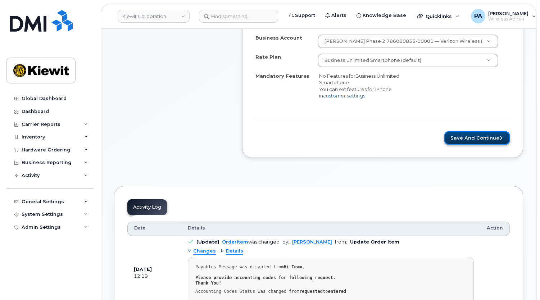
click at [496, 132] on button "Save and Continue" at bounding box center [476, 137] width 65 height 13
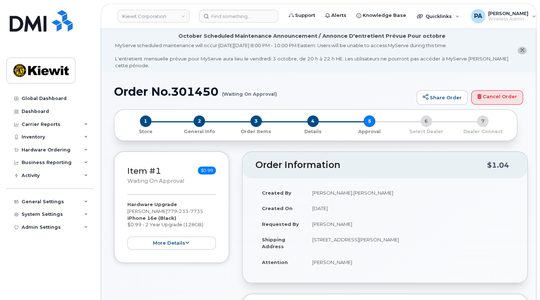
scroll to position [163, 0]
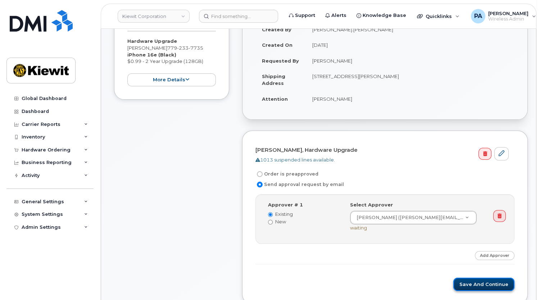
click at [486, 280] on button "Save and Continue" at bounding box center [483, 284] width 61 height 13
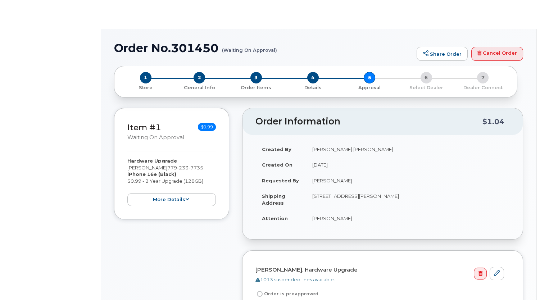
radio input "true"
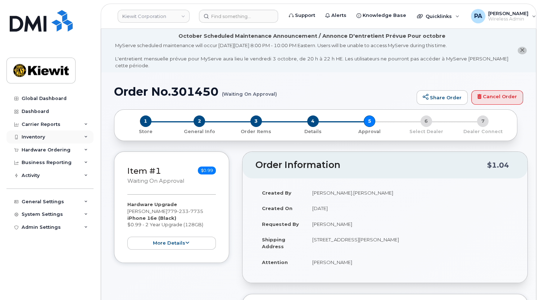
click at [85, 138] on div "Inventory" at bounding box center [49, 137] width 87 height 13
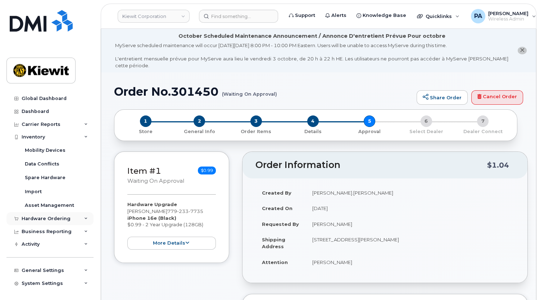
click at [27, 219] on div "Hardware Ordering" at bounding box center [46, 219] width 49 height 6
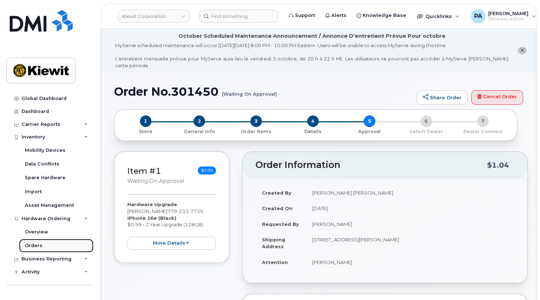
click at [35, 245] on div "Orders" at bounding box center [34, 245] width 18 height 6
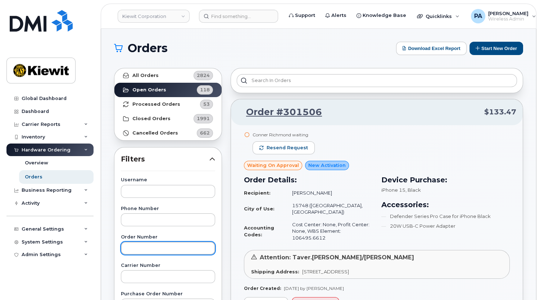
click at [151, 247] on input "text" at bounding box center [168, 248] width 94 height 13
type input "301458"
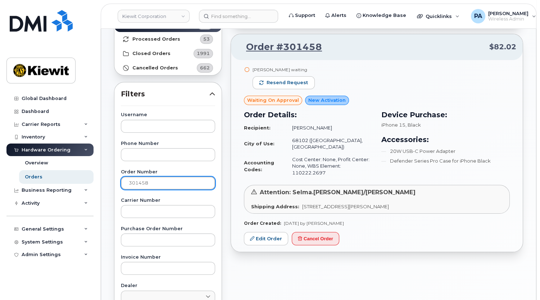
scroll to position [131, 0]
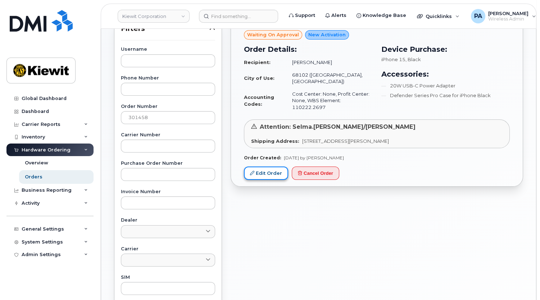
click at [265, 166] on link "Edit Order" at bounding box center [266, 172] width 44 height 13
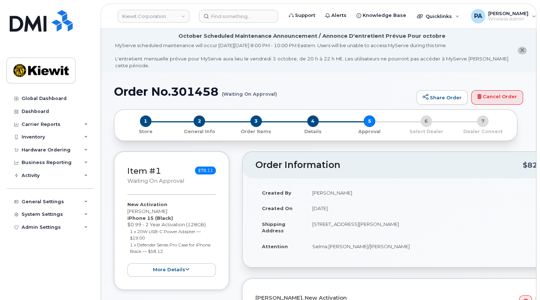
scroll to position [163, 0]
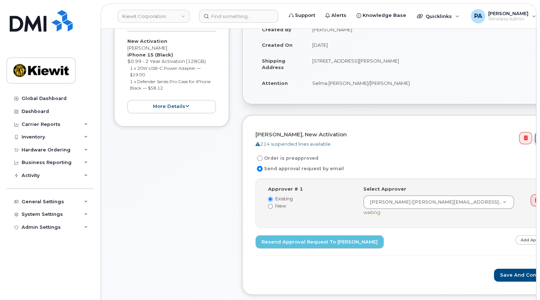
click at [539, 135] on icon at bounding box center [542, 138] width 6 height 6
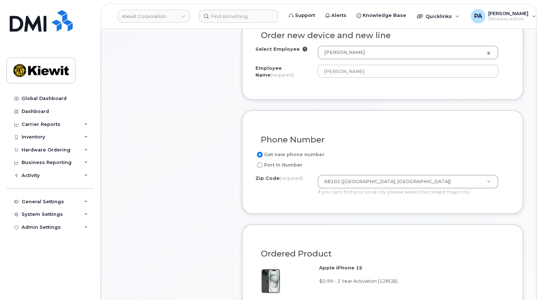
scroll to position [461, 0]
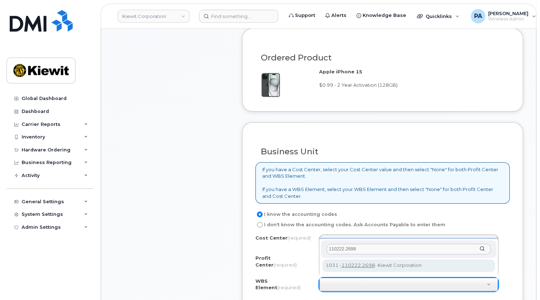
type input "110222.2698"
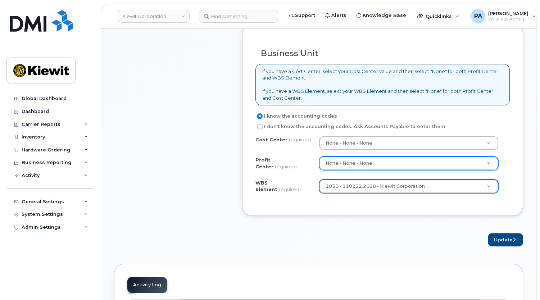
scroll to position [690, 0]
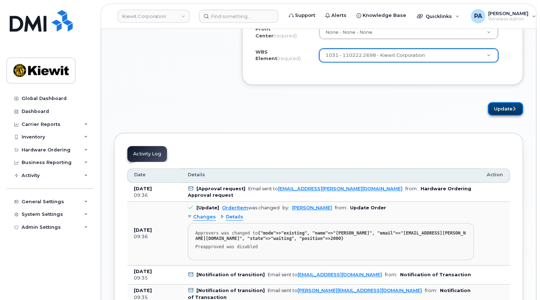
click at [504, 104] on button "Update" at bounding box center [505, 108] width 35 height 13
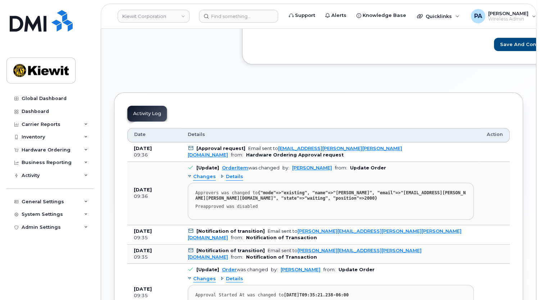
scroll to position [261, 0]
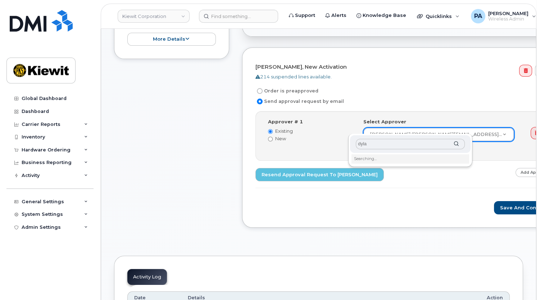
type input "[PERSON_NAME]"
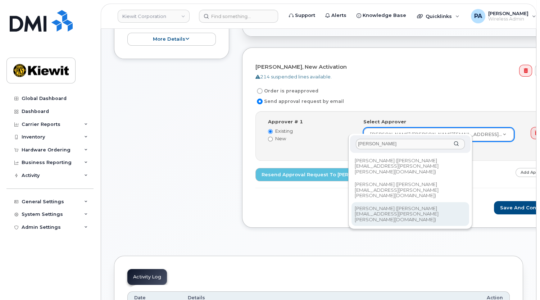
type input "2167076"
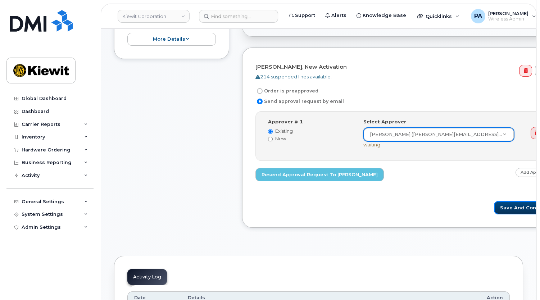
click at [494, 201] on button "Save and Continue" at bounding box center [524, 207] width 61 height 13
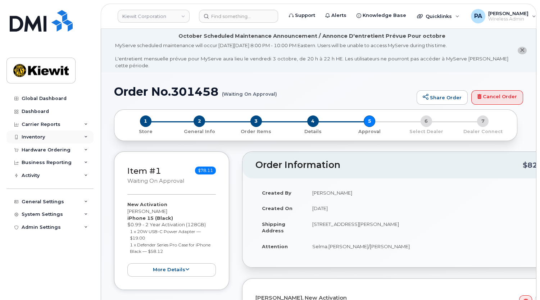
click at [38, 137] on div "Inventory" at bounding box center [33, 137] width 23 height 6
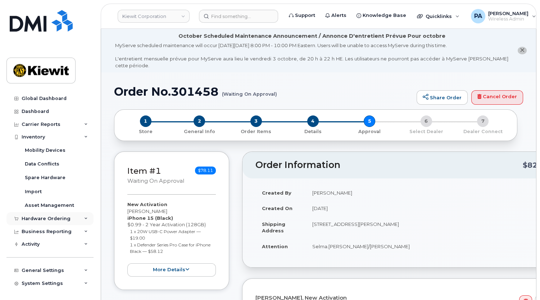
click at [32, 222] on div "Hardware Ordering" at bounding box center [49, 218] width 87 height 13
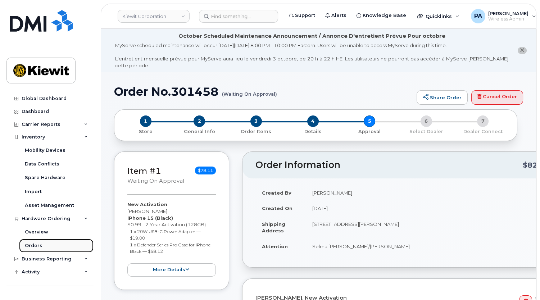
click at [36, 247] on div "Orders" at bounding box center [34, 245] width 18 height 6
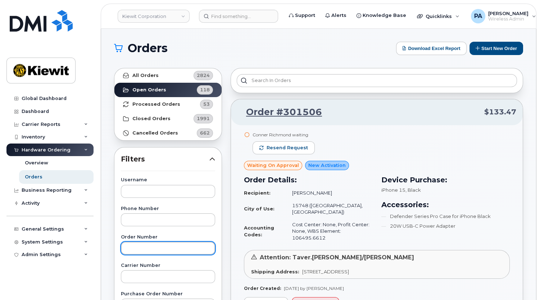
click at [138, 245] on input "text" at bounding box center [168, 248] width 94 height 13
type input "301469"
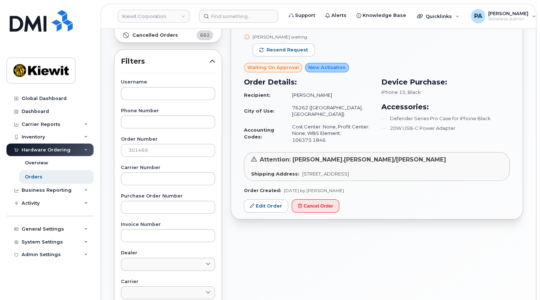
click at [305, 133] on td "Cost Center: None, Profit Center: None, WBS Element: 106373.1846" at bounding box center [329, 133] width 87 height 26
click at [267, 199] on link "Edit Order" at bounding box center [266, 205] width 44 height 13
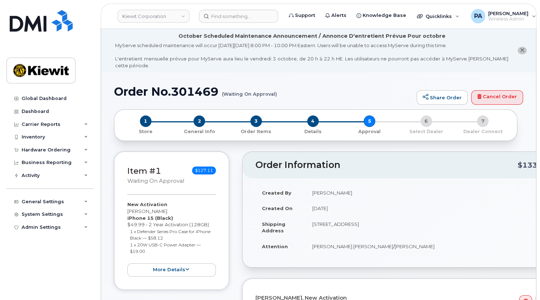
scroll to position [229, 0]
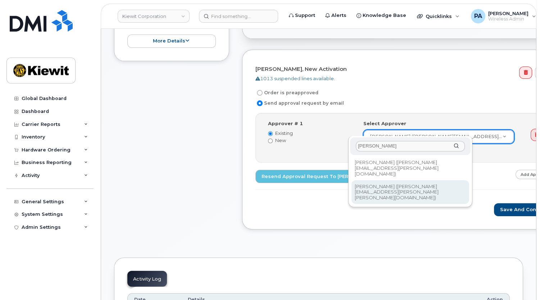
type input "richard"
type input "2150573"
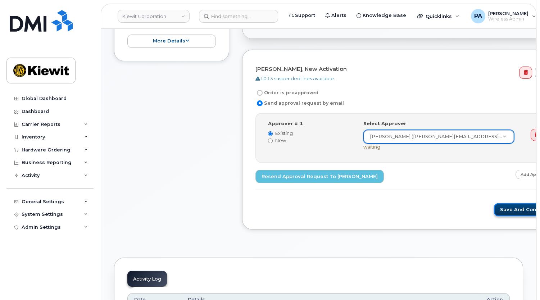
click at [494, 203] on button "Save and Continue" at bounding box center [524, 209] width 61 height 13
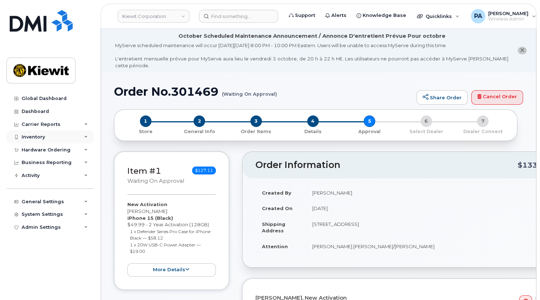
click at [45, 133] on div "Inventory" at bounding box center [49, 137] width 87 height 13
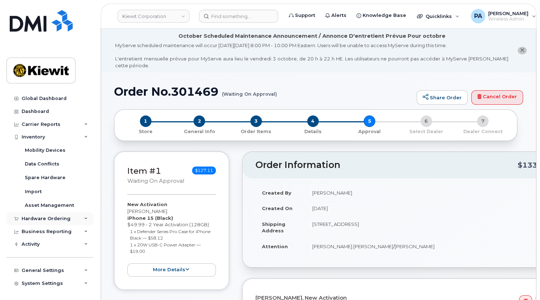
click at [39, 221] on div "Hardware Ordering" at bounding box center [49, 218] width 87 height 13
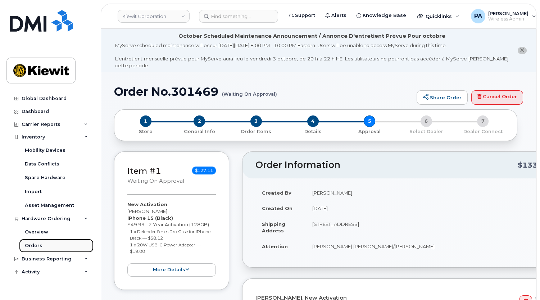
click at [32, 242] on div "Orders" at bounding box center [34, 245] width 18 height 6
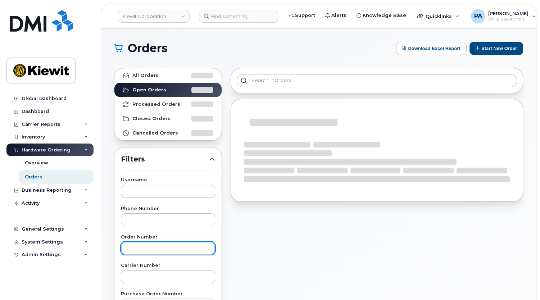
click at [142, 246] on input "text" at bounding box center [168, 248] width 94 height 13
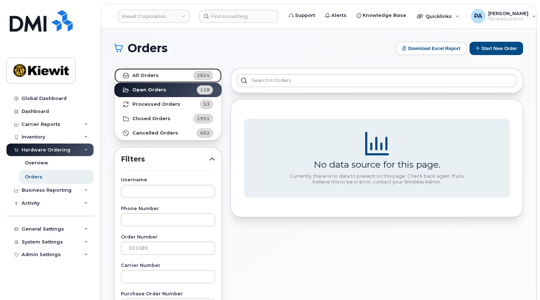
click at [149, 78] on link "All Orders 2824" at bounding box center [167, 75] width 107 height 14
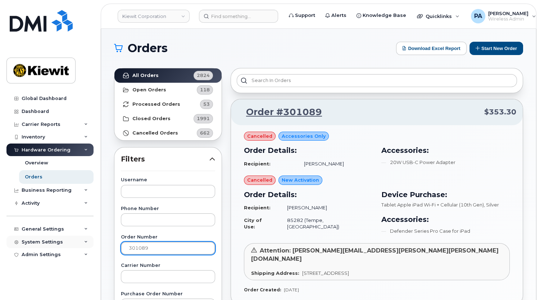
drag, startPoint x: 151, startPoint y: 248, endPoint x: 68, endPoint y: 235, distance: 84.1
click at [101, 235] on div "[PERSON_NAME] Corporation Support Alerts Knowledge Base Quicklinks Suspend / Ca…" at bounding box center [318, 303] width 435 height 549
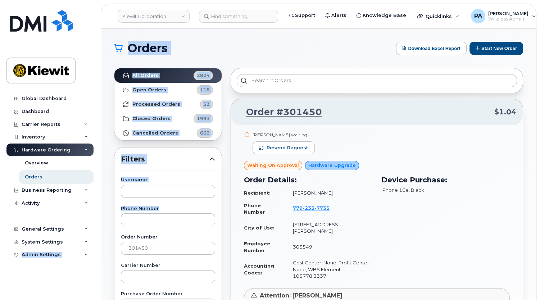
drag, startPoint x: 68, startPoint y: 235, endPoint x: -26, endPoint y: 237, distance: 94.2
click at [0, 237] on html "[PERSON_NAME] Corporation Support Alerts Knowledge Base Quicklinks Suspend / Ca…" at bounding box center [270, 300] width 540 height 601
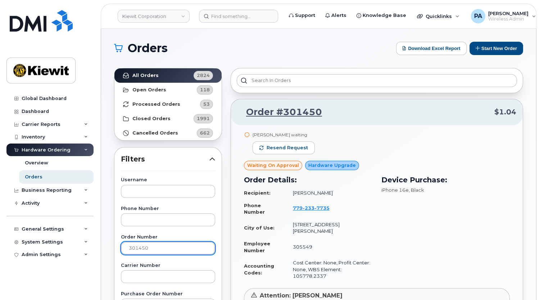
drag, startPoint x: 169, startPoint y: 246, endPoint x: 104, endPoint y: 238, distance: 65.6
click at [104, 238] on div "Orders Download Excel Report Start New Order All Orders 2824 Open Orders 118 Pr…" at bounding box center [318, 303] width 435 height 549
drag, startPoint x: 164, startPoint y: 245, endPoint x: 72, endPoint y: 241, distance: 92.1
click at [101, 241] on div "[PERSON_NAME] Corporation Support Alerts Knowledge Base Quicklinks Suspend / Ca…" at bounding box center [318, 303] width 435 height 549
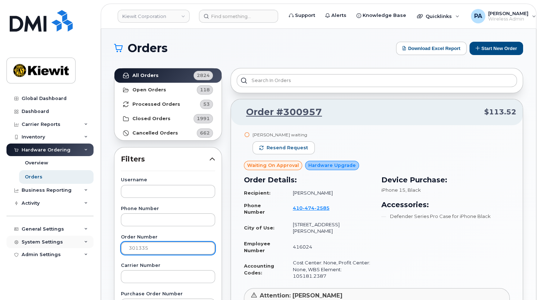
drag, startPoint x: 152, startPoint y: 252, endPoint x: 85, endPoint y: 248, distance: 67.7
click at [101, 248] on div "[PERSON_NAME] Corporation Support Alerts Knowledge Base Quicklinks Suspend / Ca…" at bounding box center [318, 303] width 435 height 549
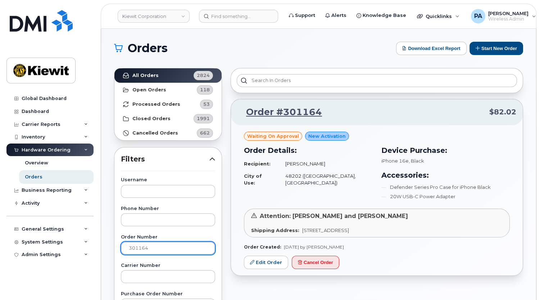
drag, startPoint x: 151, startPoint y: 246, endPoint x: 98, endPoint y: 242, distance: 53.4
click at [98, 242] on body "[PERSON_NAME] Corporation Support Alerts Knowledge Base Quicklinks Suspend / Ca…" at bounding box center [270, 300] width 540 height 601
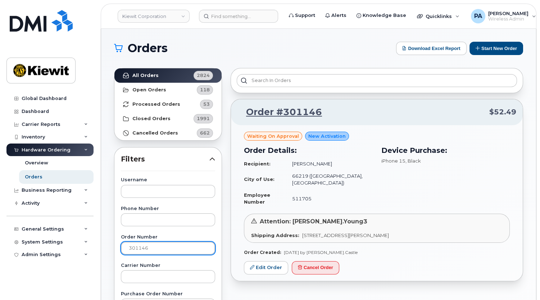
drag, startPoint x: 157, startPoint y: 251, endPoint x: 93, endPoint y: 248, distance: 63.7
click at [101, 248] on div "[PERSON_NAME] Corporation Support Alerts Knowledge Base Quicklinks Suspend / Ca…" at bounding box center [318, 303] width 435 height 549
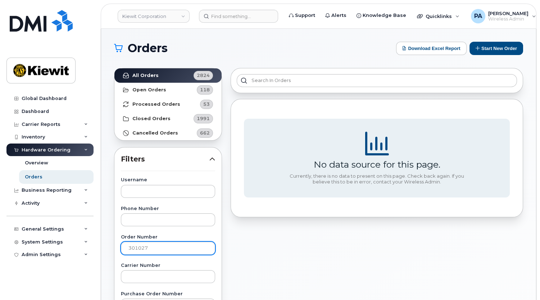
drag, startPoint x: 146, startPoint y: 240, endPoint x: 154, endPoint y: 242, distance: 7.4
click at [150, 241] on div "Order Number 301027" at bounding box center [168, 245] width 94 height 20
drag, startPoint x: 161, startPoint y: 247, endPoint x: 93, endPoint y: 243, distance: 67.3
click at [101, 243] on div "[PERSON_NAME] Corporation Support Alerts Knowledge Base Quicklinks Suspend / Ca…" at bounding box center [318, 303] width 435 height 549
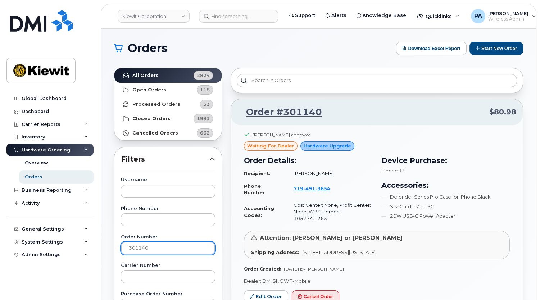
drag, startPoint x: 147, startPoint y: 248, endPoint x: 141, endPoint y: 248, distance: 6.8
click at [141, 248] on input "301140" at bounding box center [168, 248] width 94 height 13
type input "301095"
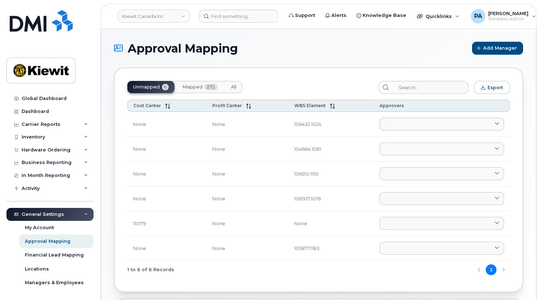
click at [231, 86] on span "All" at bounding box center [233, 87] width 5 height 6
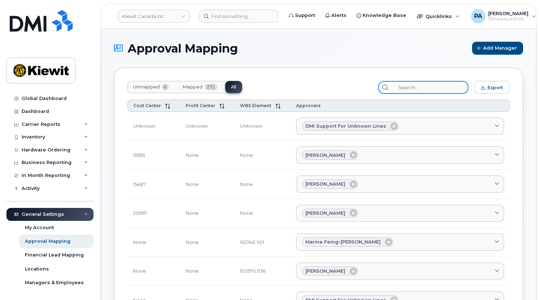
click at [424, 87] on input "search" at bounding box center [430, 87] width 77 height 13
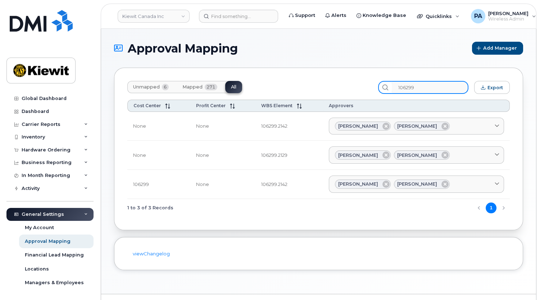
type input "106299"
drag, startPoint x: 294, startPoint y: 184, endPoint x: 266, endPoint y: 186, distance: 28.4
click at [266, 186] on td "106299.2142" at bounding box center [289, 184] width 68 height 29
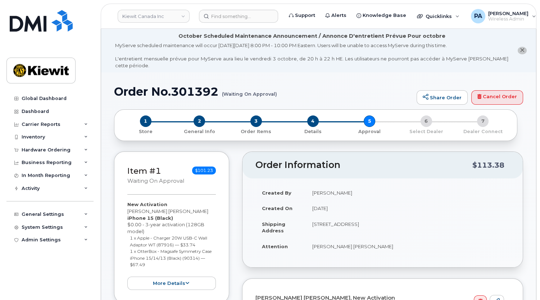
scroll to position [163, 0]
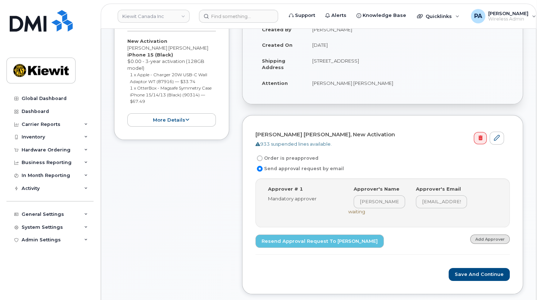
click at [485, 234] on link "Add Approver" at bounding box center [490, 238] width 40 height 9
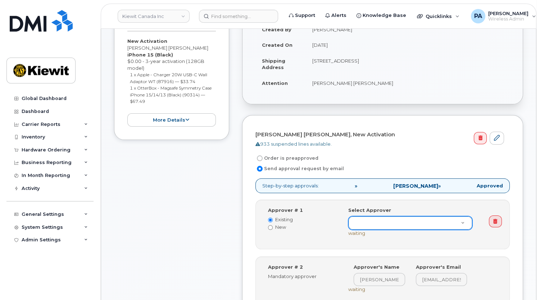
click at [420, 213] on div "Select Approver" at bounding box center [410, 218] width 124 height 23
type input "r"
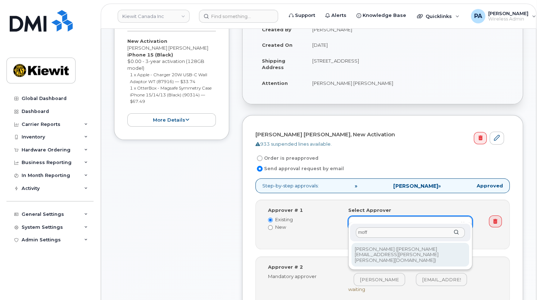
type input "moff"
type input "2732729"
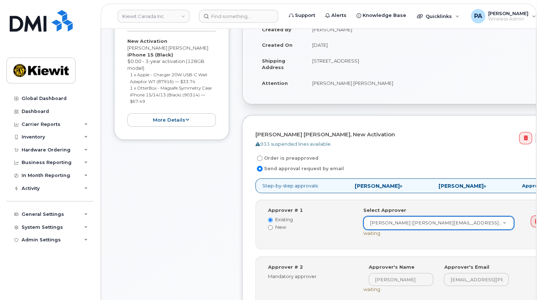
scroll to position [261, 0]
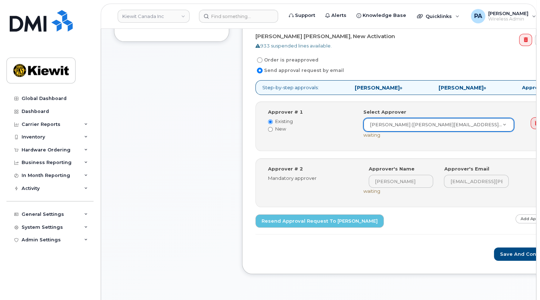
click at [515, 214] on link "Add Approver" at bounding box center [535, 218] width 40 height 9
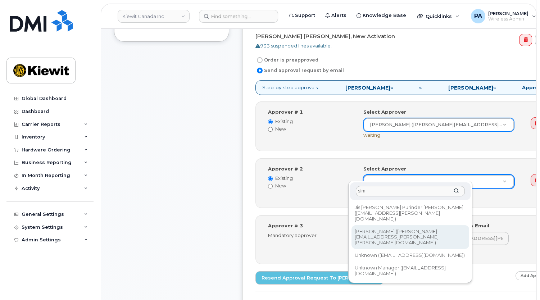
type input "sim"
type input "2349926"
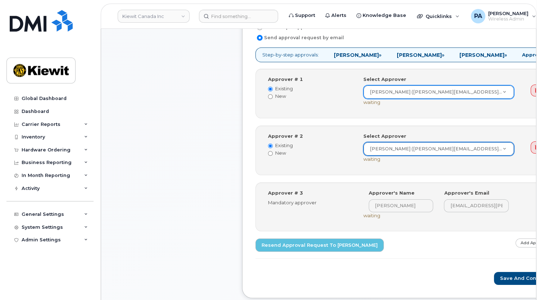
scroll to position [457, 0]
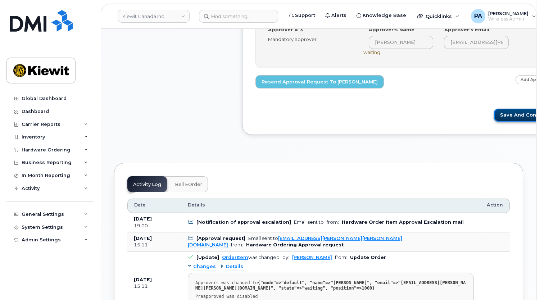
click at [494, 109] on button "Save and Continue" at bounding box center [524, 115] width 61 height 13
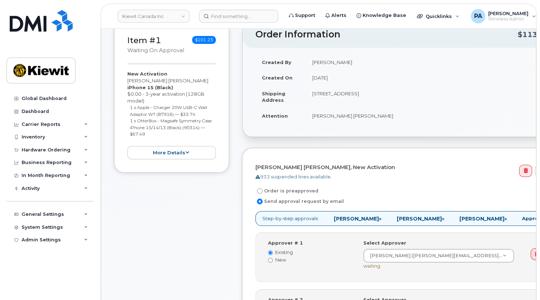
scroll to position [98, 0]
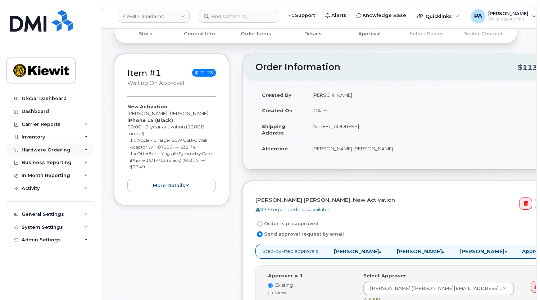
click at [51, 149] on div "Hardware Ordering" at bounding box center [46, 150] width 49 height 6
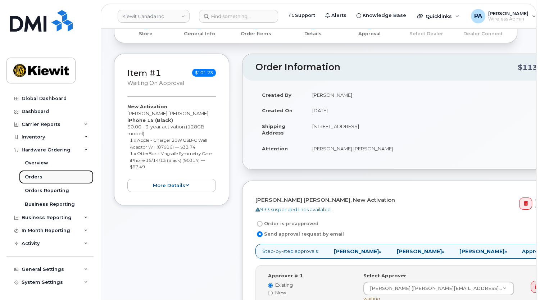
drag, startPoint x: 38, startPoint y: 176, endPoint x: 42, endPoint y: 174, distance: 4.0
click at [38, 176] on div "Orders" at bounding box center [34, 177] width 18 height 6
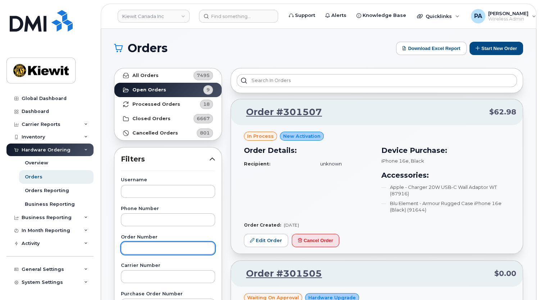
click at [160, 248] on input "text" at bounding box center [168, 248] width 94 height 13
type input "301391"
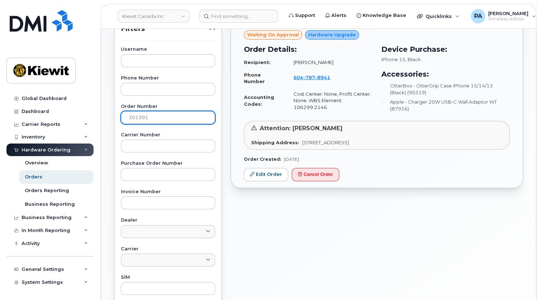
scroll to position [163, 0]
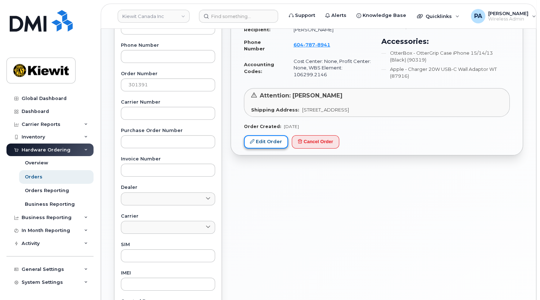
click at [266, 139] on link "Edit Order" at bounding box center [266, 141] width 44 height 13
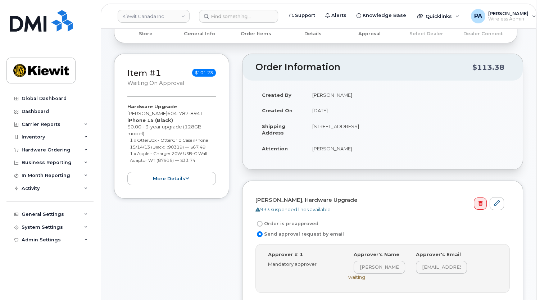
scroll to position [131, 0]
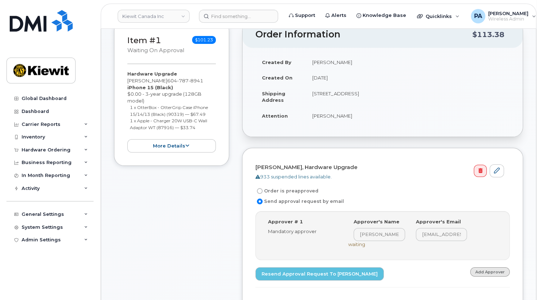
click at [489, 267] on link "Add Approver" at bounding box center [490, 271] width 40 height 9
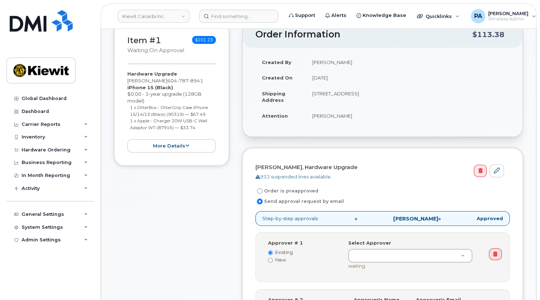
click at [489, 265] on div "Approver # 1 Existing New Select Approver waiting" at bounding box center [382, 256] width 241 height 35
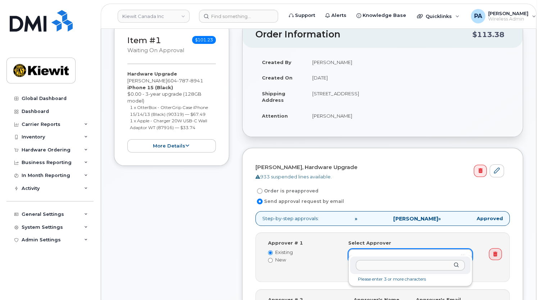
drag, startPoint x: 412, startPoint y: 243, endPoint x: 415, endPoint y: 247, distance: 5.4
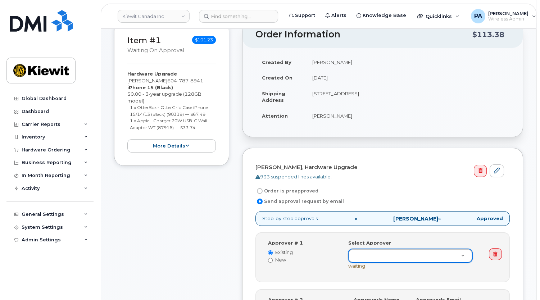
type input "r"
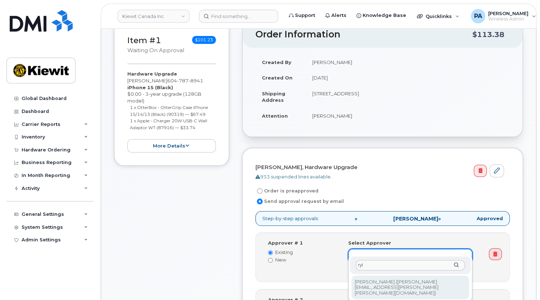
type input "ryl"
type input "2732729"
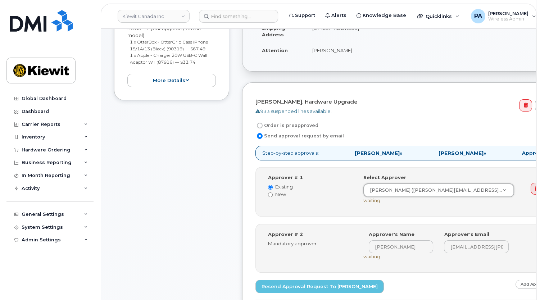
scroll to position [261, 0]
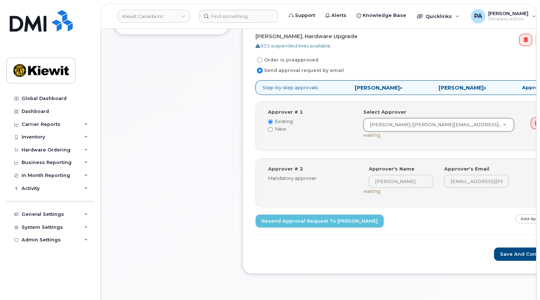
click at [493, 206] on div "Step-by-step approvals: Ryley Moffat » Paul Andrews » Approved Approver # 1 Exi…" at bounding box center [405, 157] width 300 height 154
click at [515, 214] on link "Add Approver" at bounding box center [535, 218] width 40 height 9
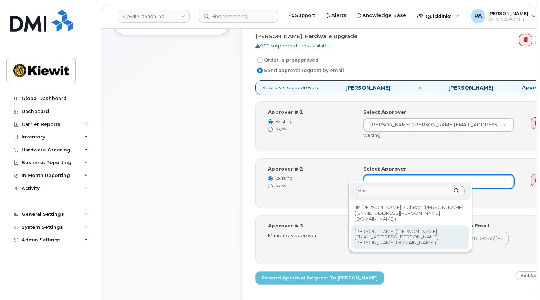
type input "simr"
type input "2349926"
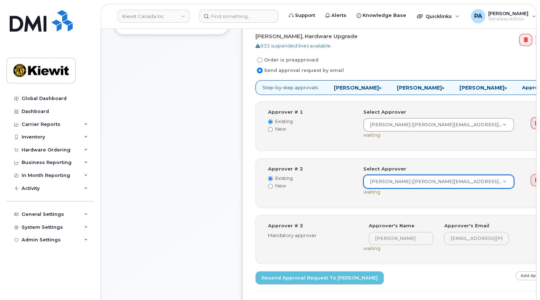
scroll to position [360, 0]
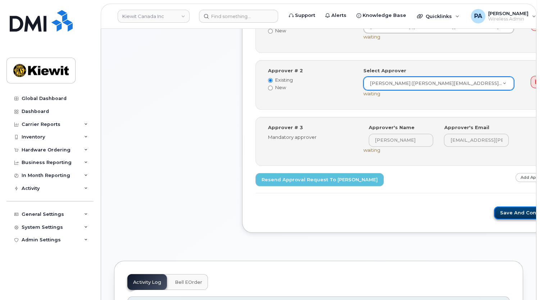
click at [494, 207] on button "Save and Continue" at bounding box center [524, 212] width 61 height 13
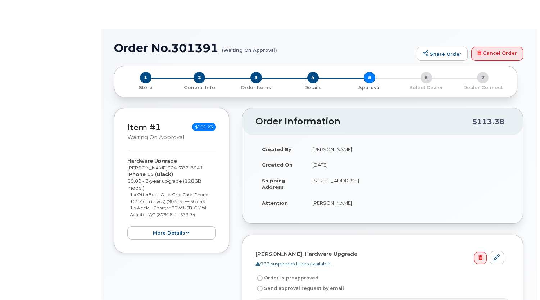
radio input "true"
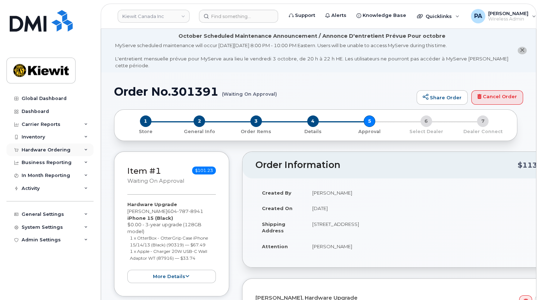
click at [46, 147] on div "Hardware Ordering" at bounding box center [46, 150] width 49 height 6
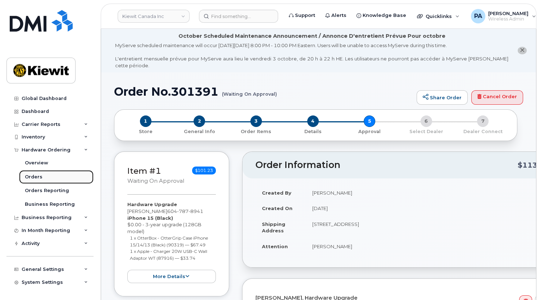
click at [36, 173] on link "Orders" at bounding box center [56, 177] width 74 height 14
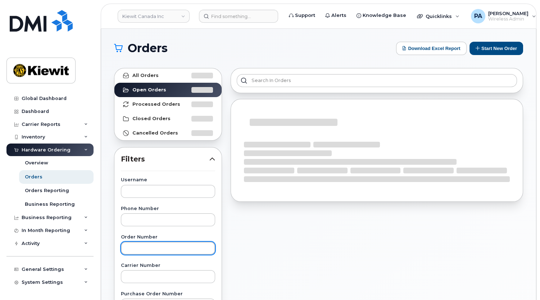
click at [156, 245] on input "text" at bounding box center [168, 248] width 94 height 13
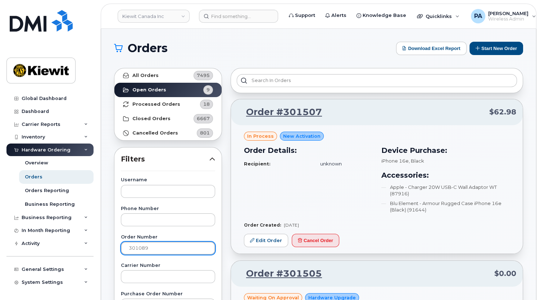
type input "301089"
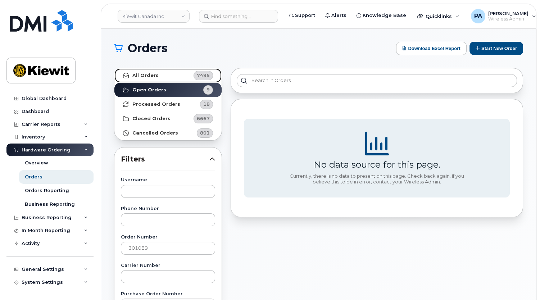
click at [145, 69] on link "All Orders 7495" at bounding box center [167, 75] width 107 height 14
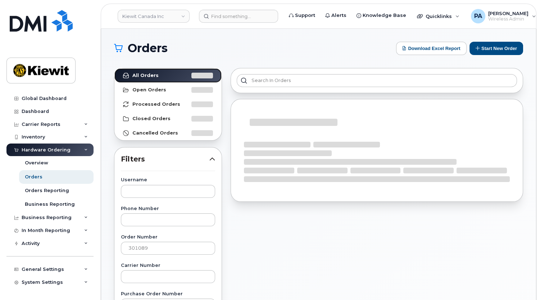
click at [147, 75] on strong "All Orders" at bounding box center [145, 76] width 26 height 6
